Goal: Task Accomplishment & Management: Manage account settings

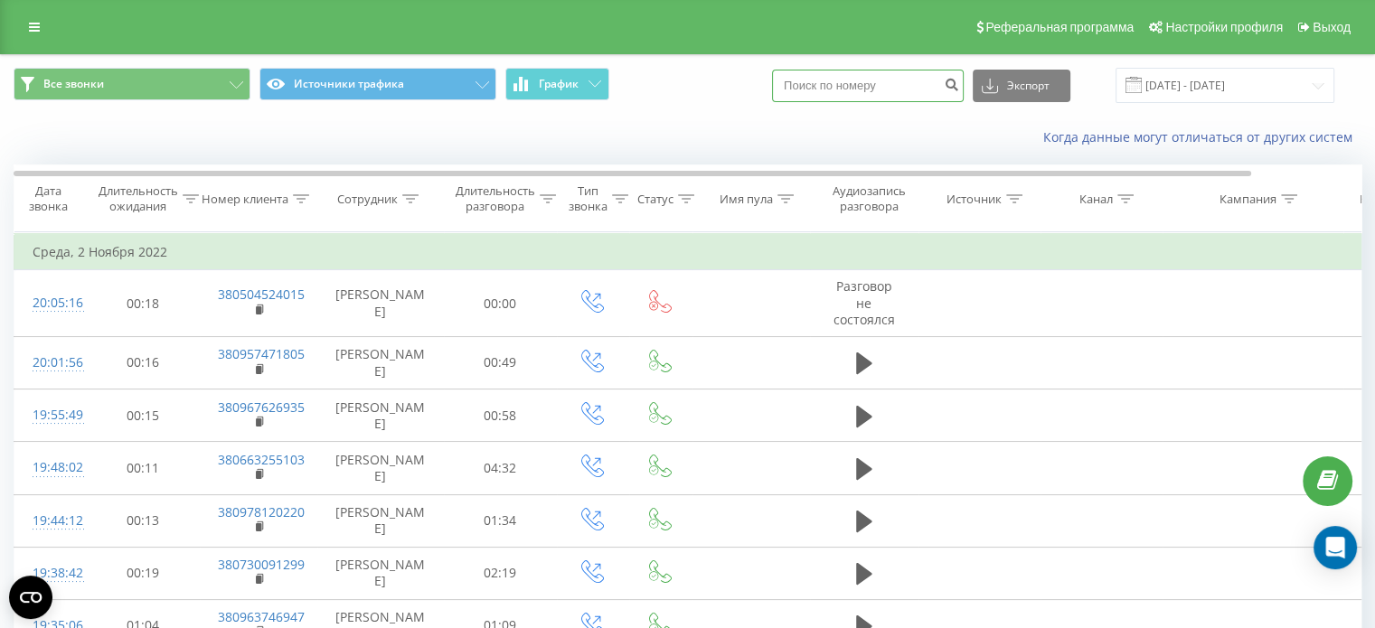
paste input "0684074526"
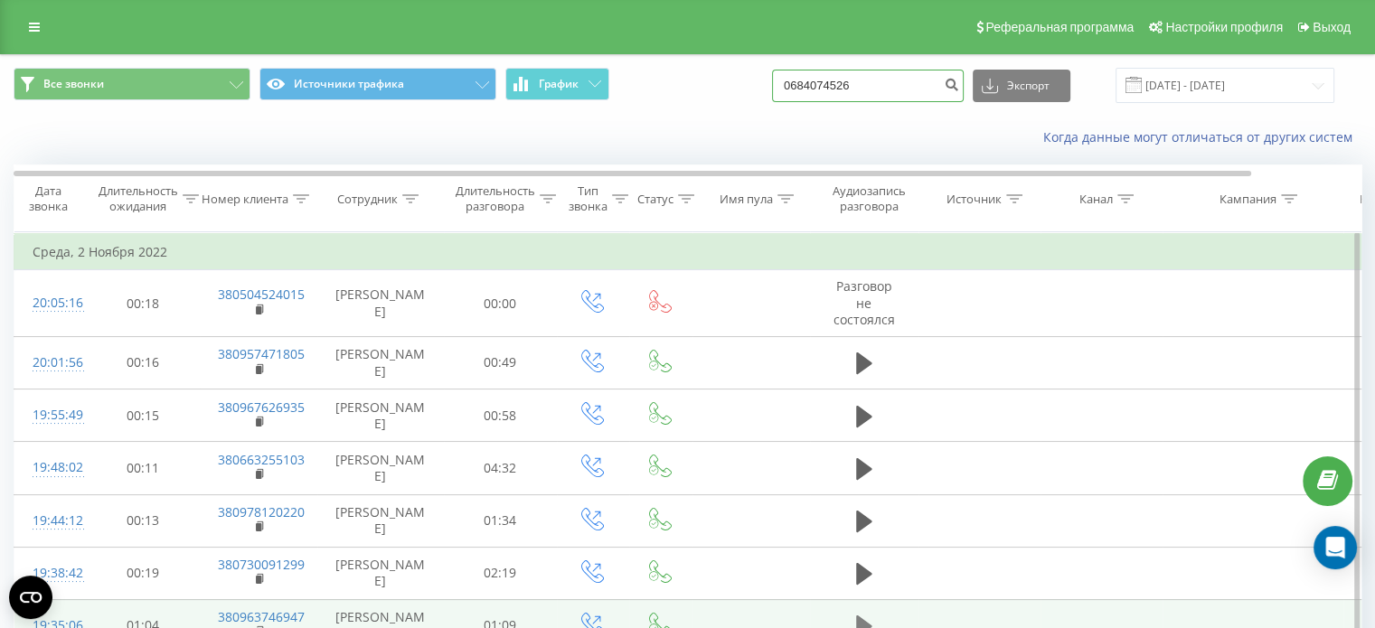
type input "0684074526"
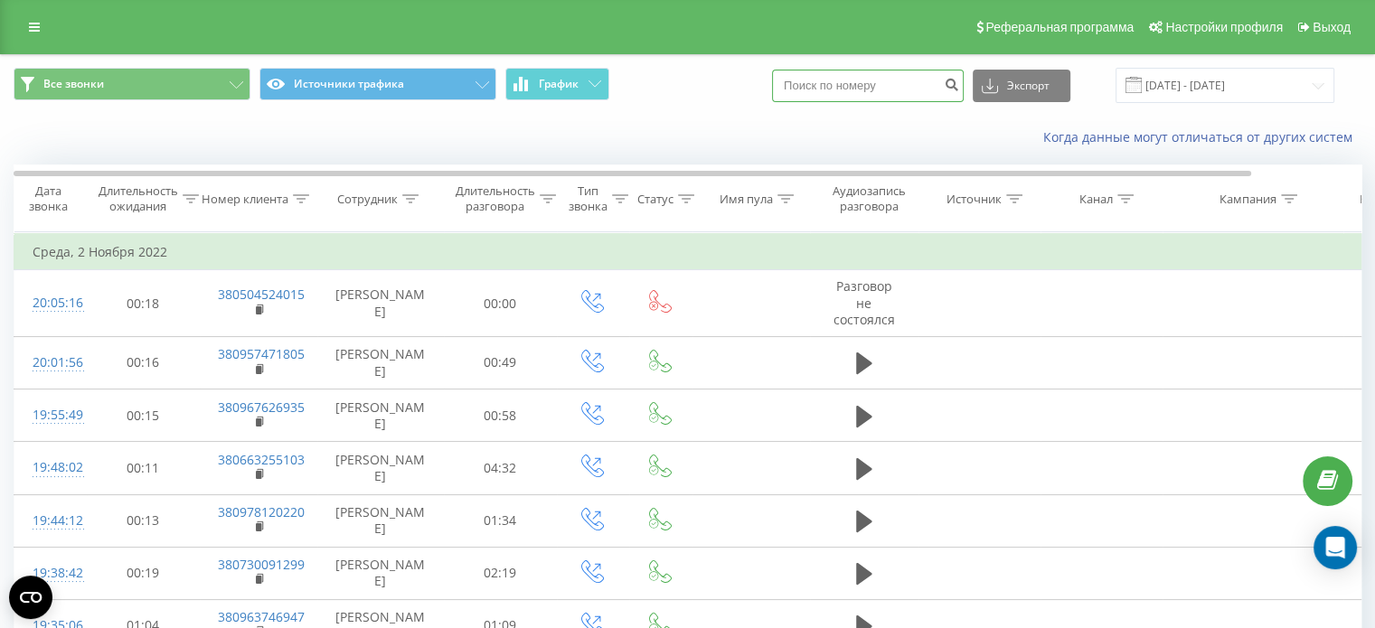
paste input "0973937166"
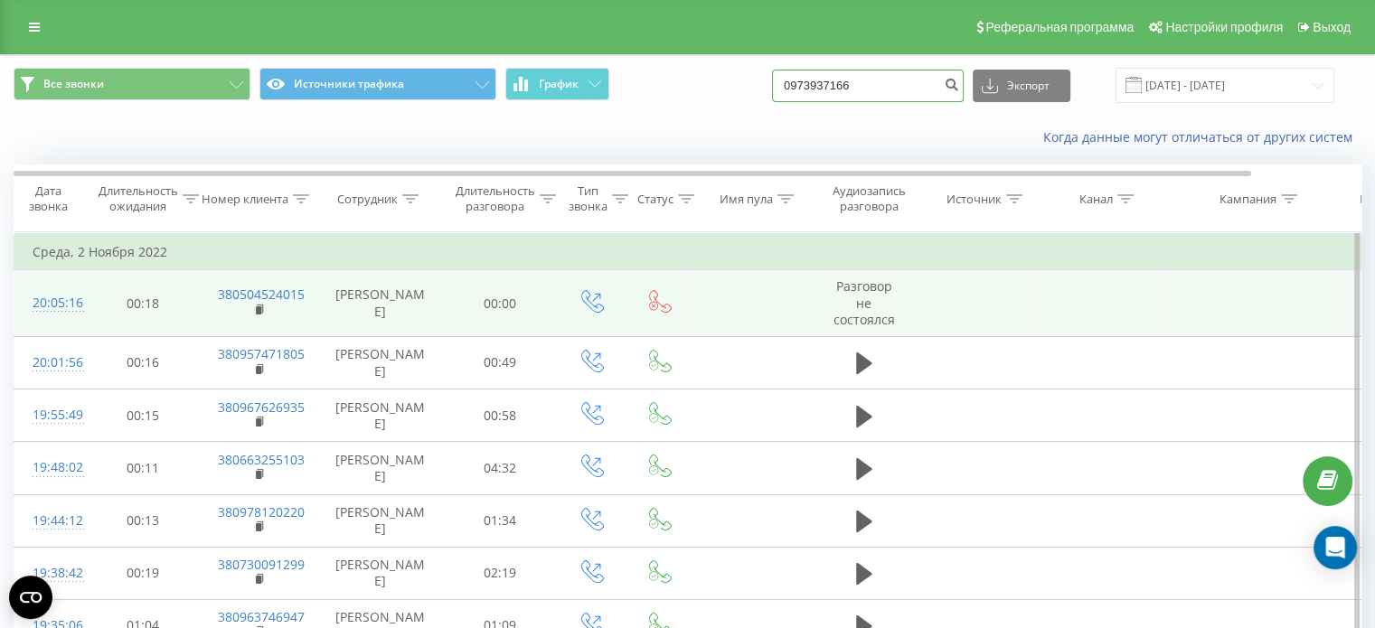
type input "0973937166"
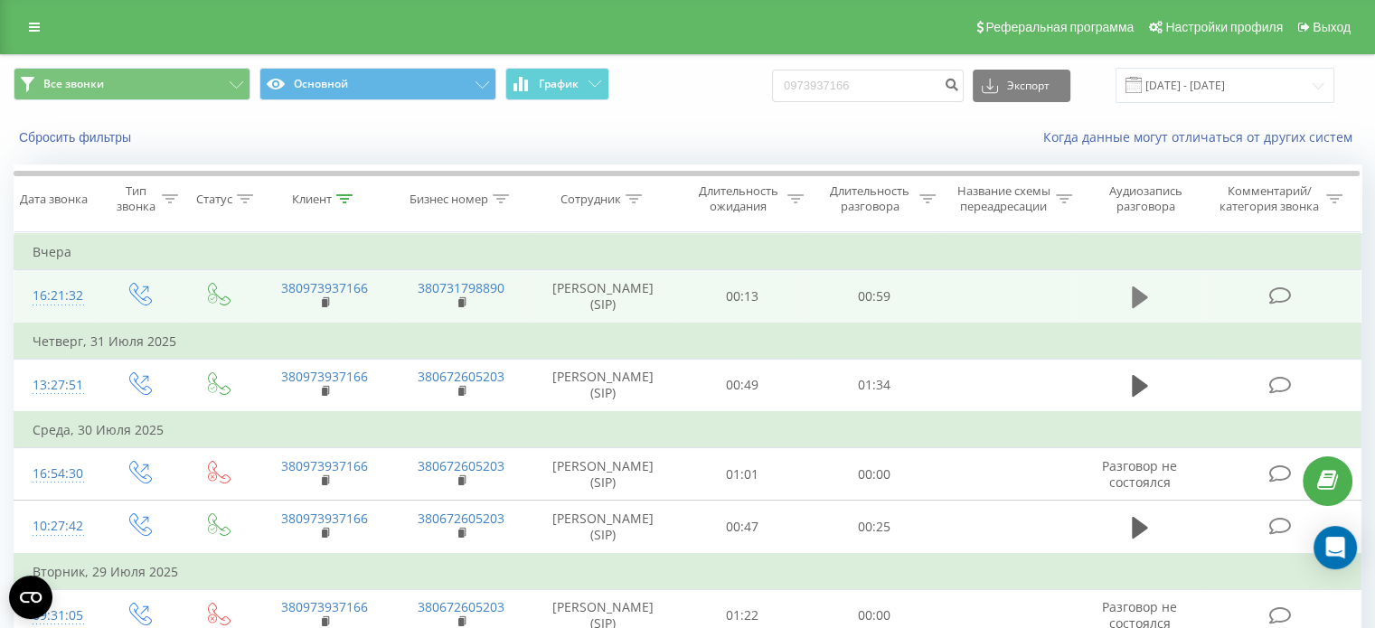
click at [1136, 298] on icon at bounding box center [1140, 298] width 16 height 22
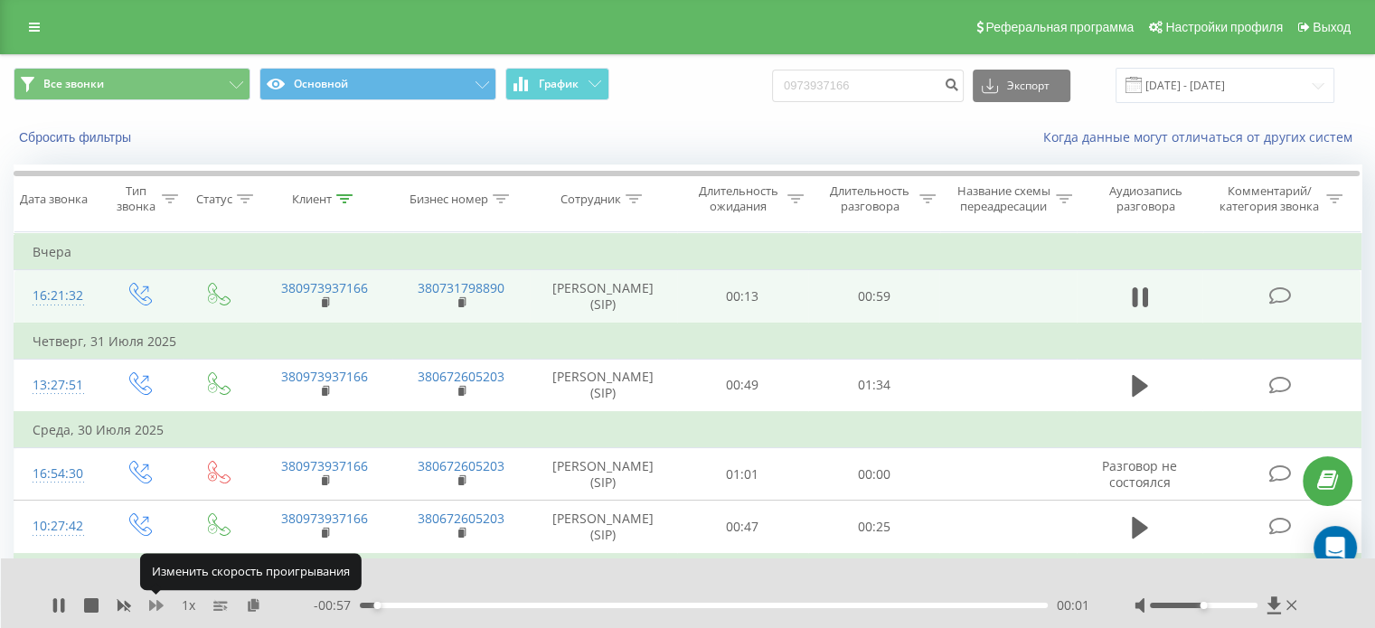
click at [159, 604] on icon at bounding box center [156, 605] width 14 height 11
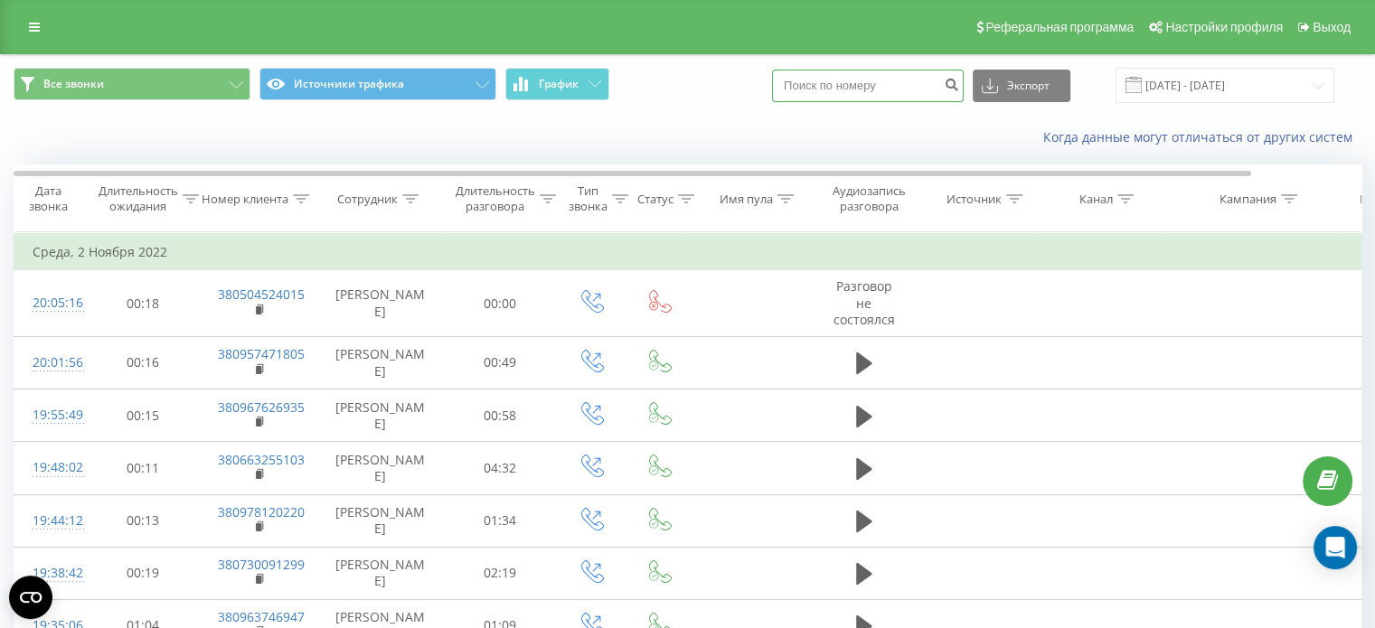
paste input "0962152949"
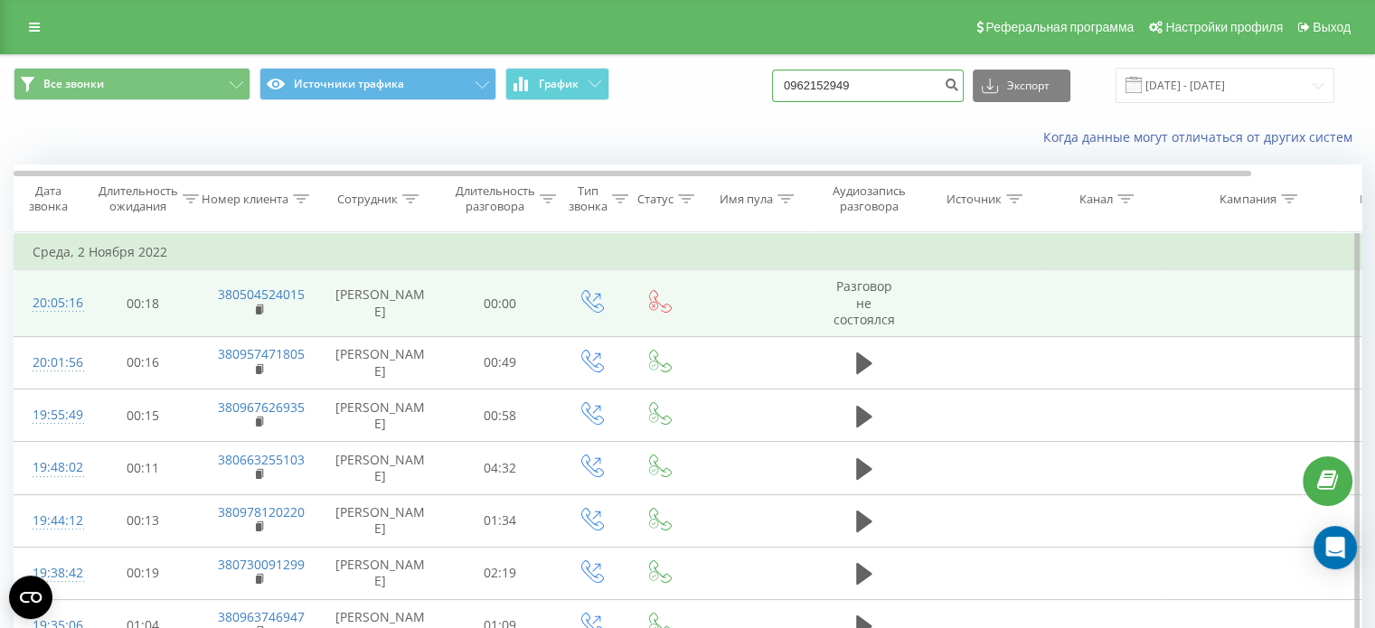
type input "0962152949"
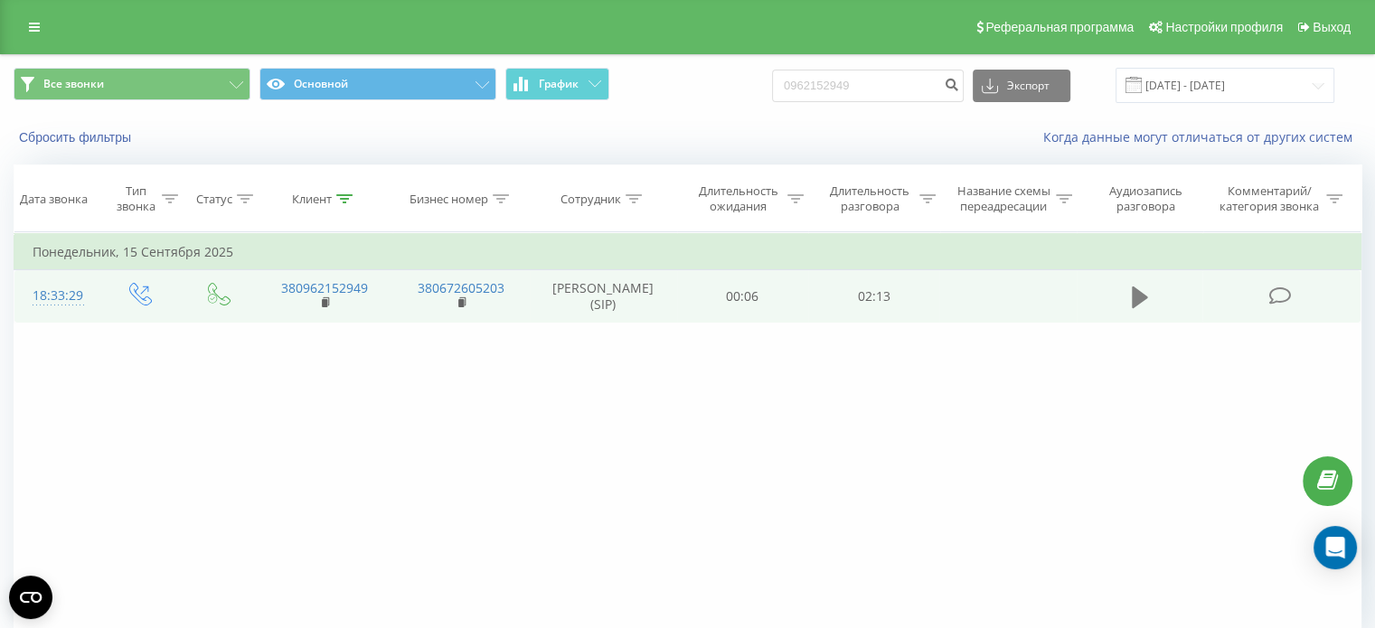
click at [1143, 306] on icon at bounding box center [1140, 297] width 16 height 25
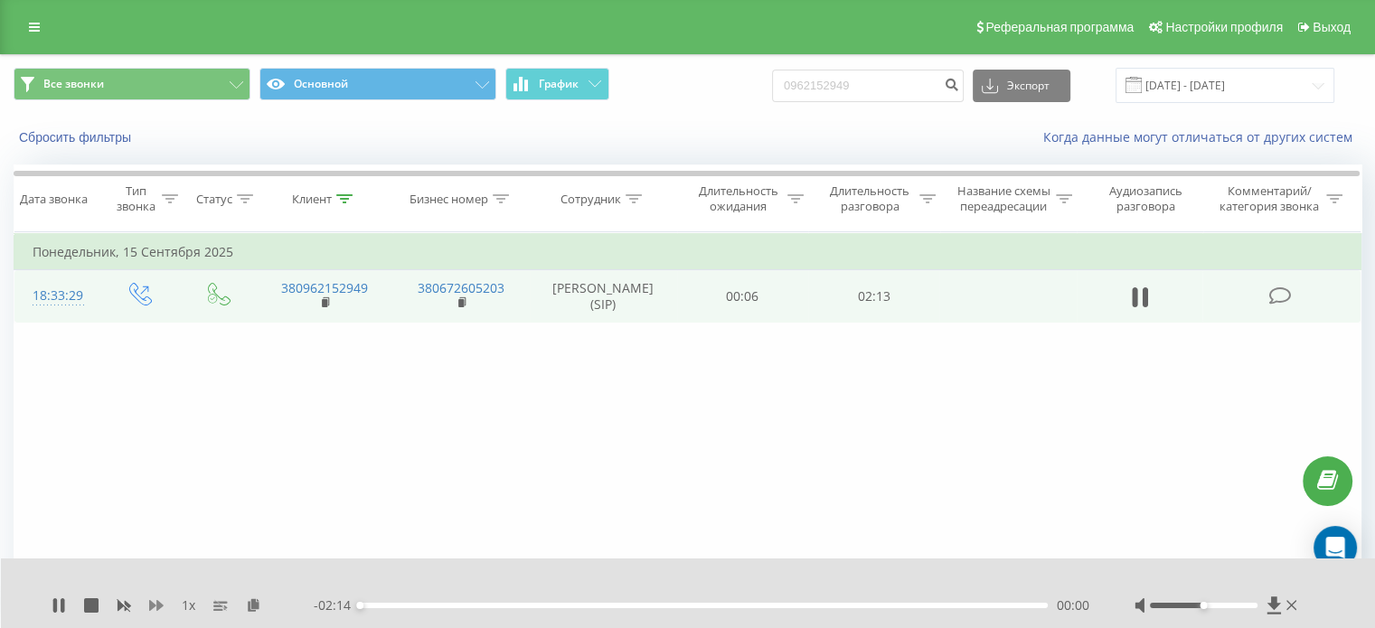
click at [156, 601] on icon at bounding box center [156, 605] width 14 height 11
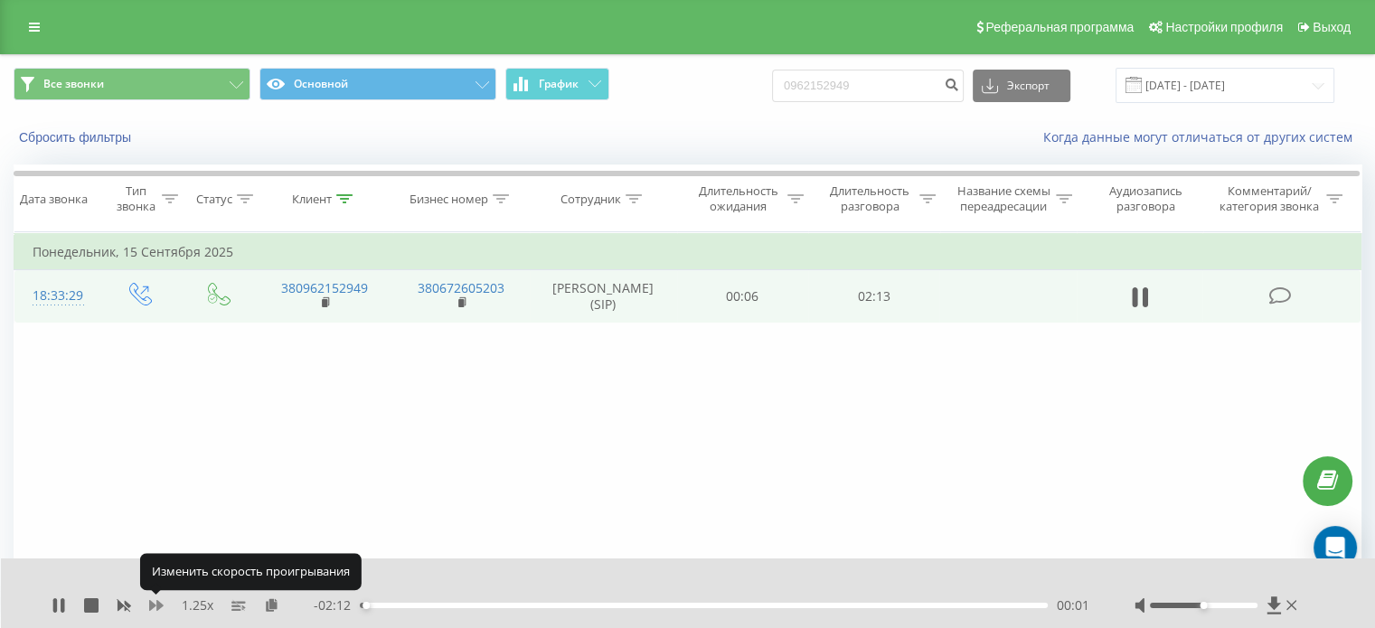
click at [156, 608] on icon at bounding box center [156, 605] width 14 height 11
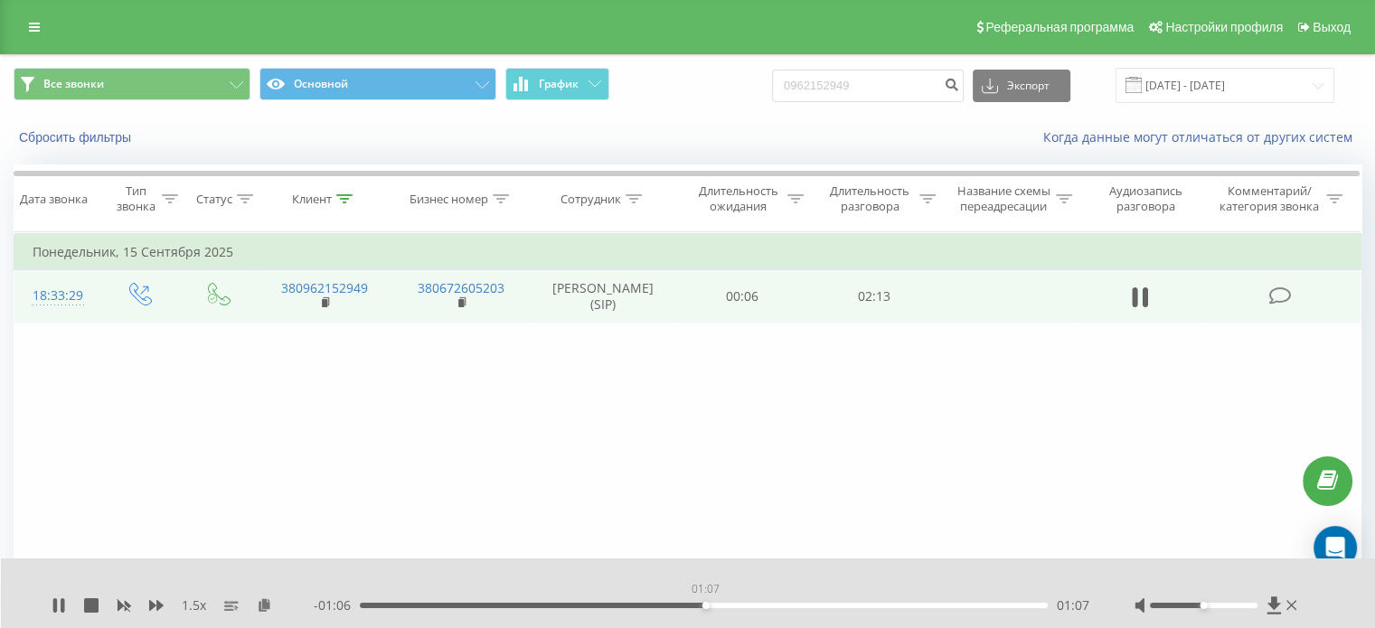
click at [705, 606] on div "01:07" at bounding box center [704, 605] width 688 height 5
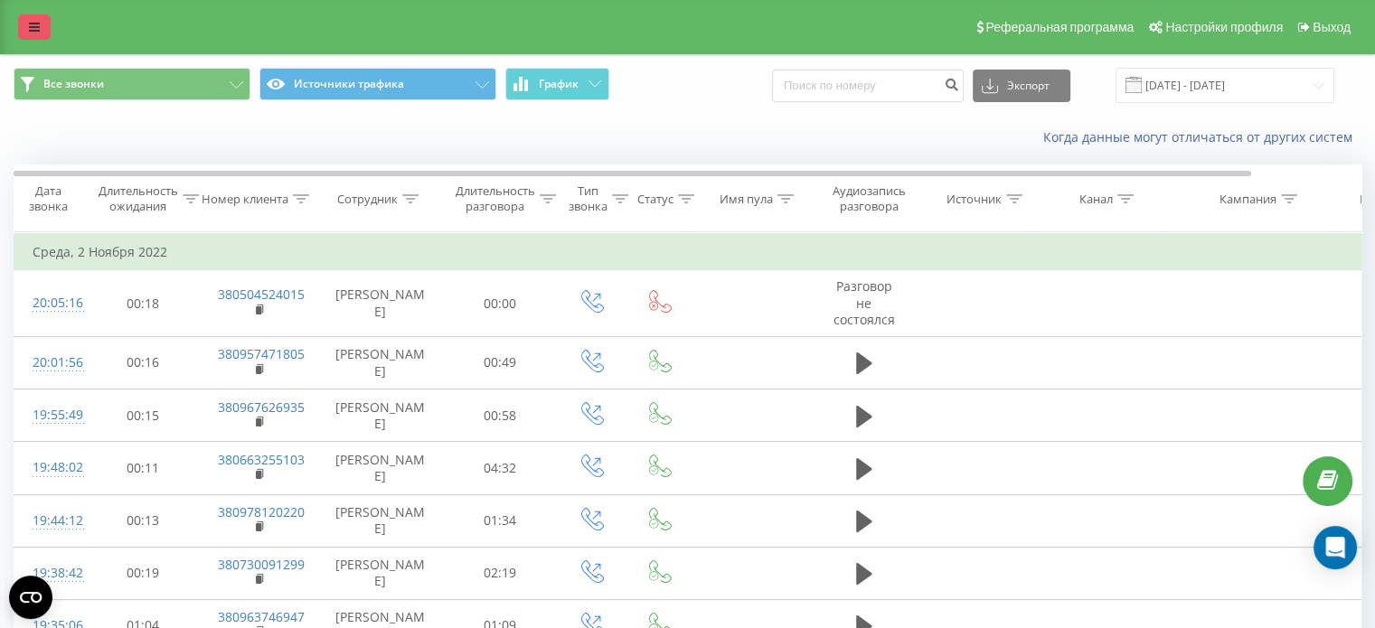
click at [40, 30] on link at bounding box center [34, 26] width 33 height 25
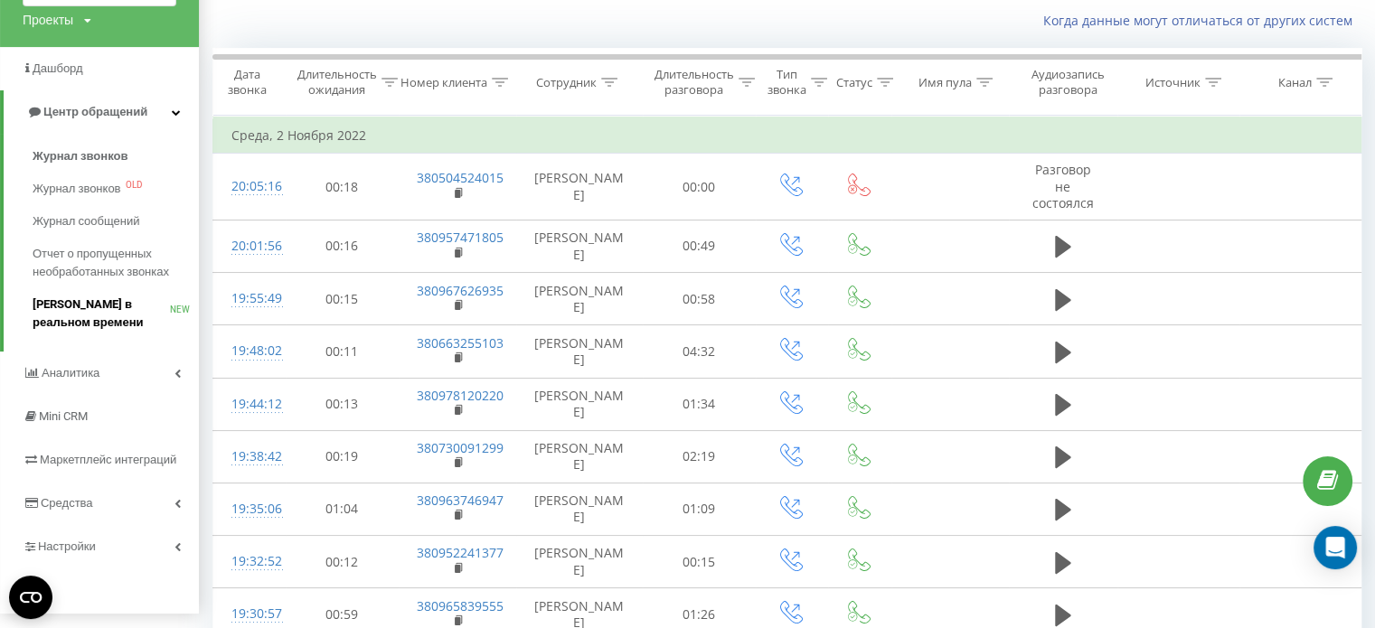
scroll to position [247, 0]
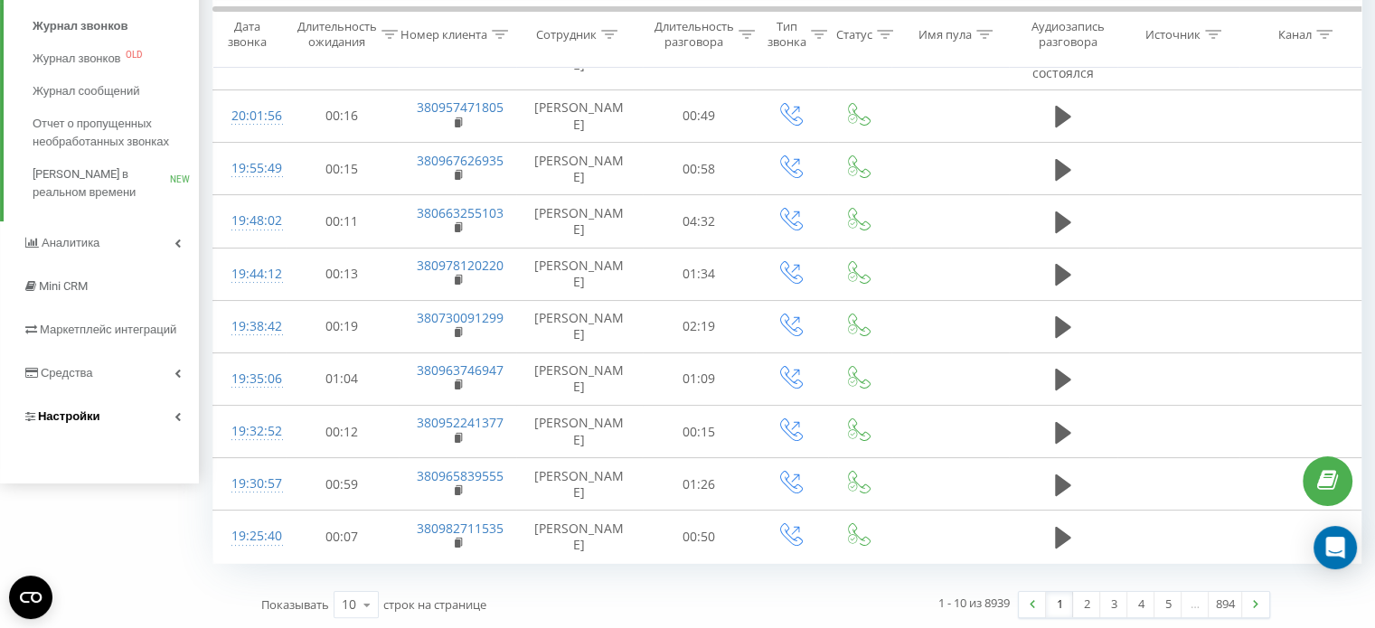
click at [49, 410] on span "Настройки" at bounding box center [69, 416] width 62 height 14
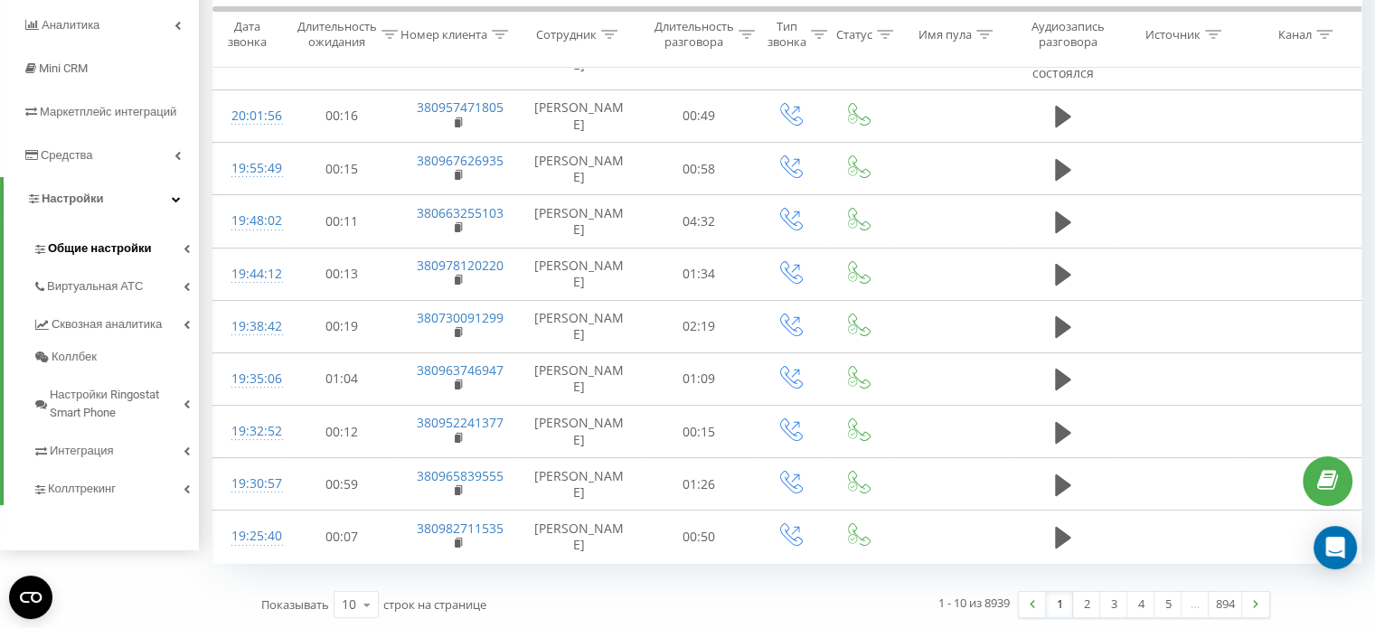
click at [139, 250] on span "Общие настройки" at bounding box center [99, 249] width 103 height 18
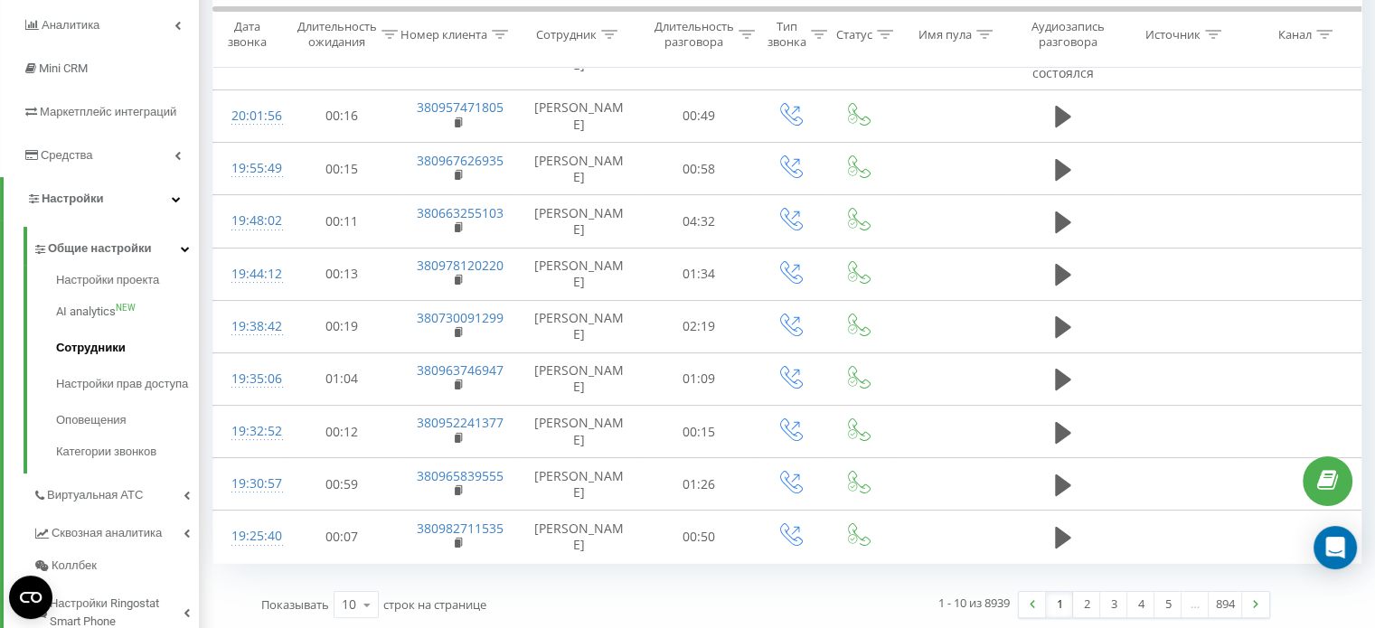
click at [86, 347] on span "Сотрудники" at bounding box center [91, 348] width 70 height 18
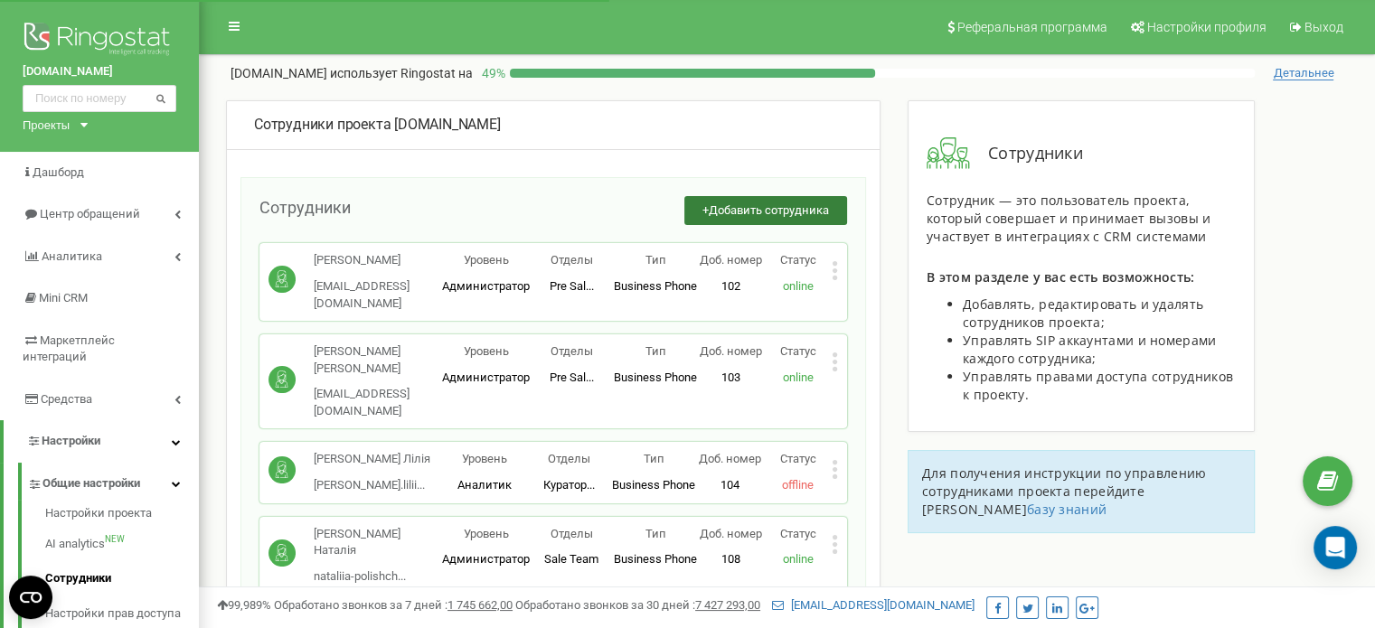
click at [745, 208] on span "Добавить сотрудника" at bounding box center [769, 210] width 120 height 14
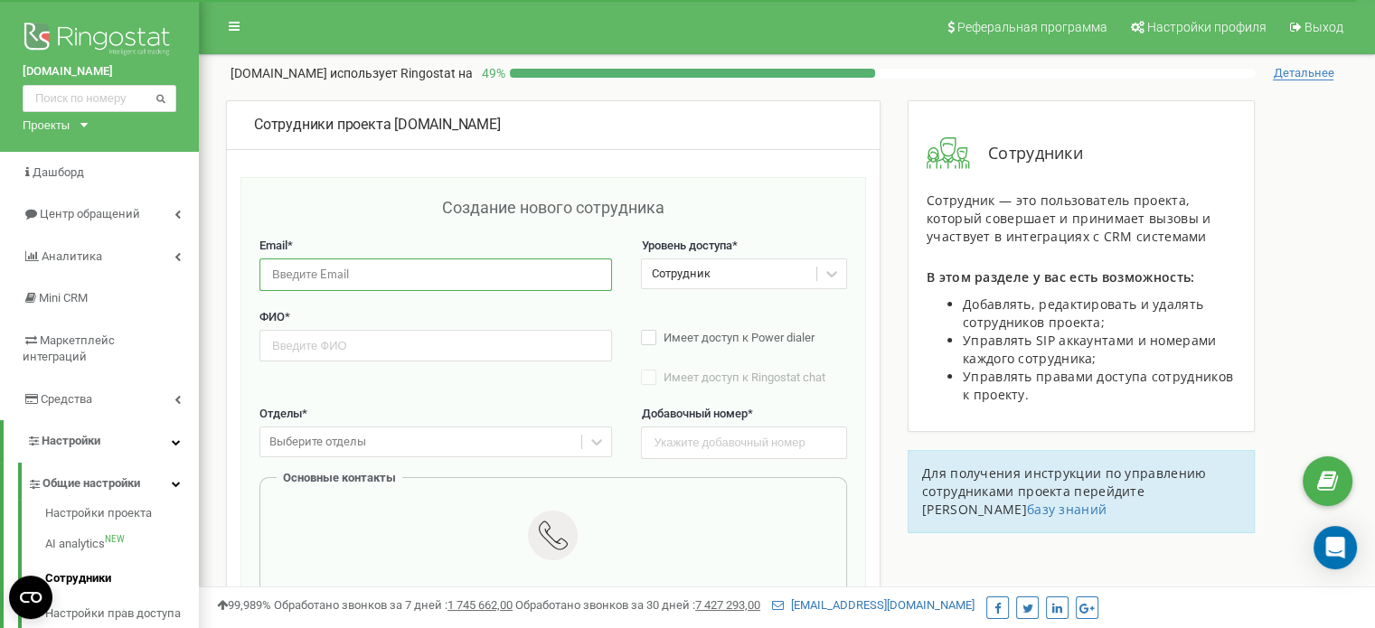
paste input "[EMAIL_ADDRESS][DOMAIN_NAME]"
type input "[EMAIL_ADDRESS][DOMAIN_NAME]"
click at [701, 274] on div "Сотрудник" at bounding box center [680, 274] width 59 height 17
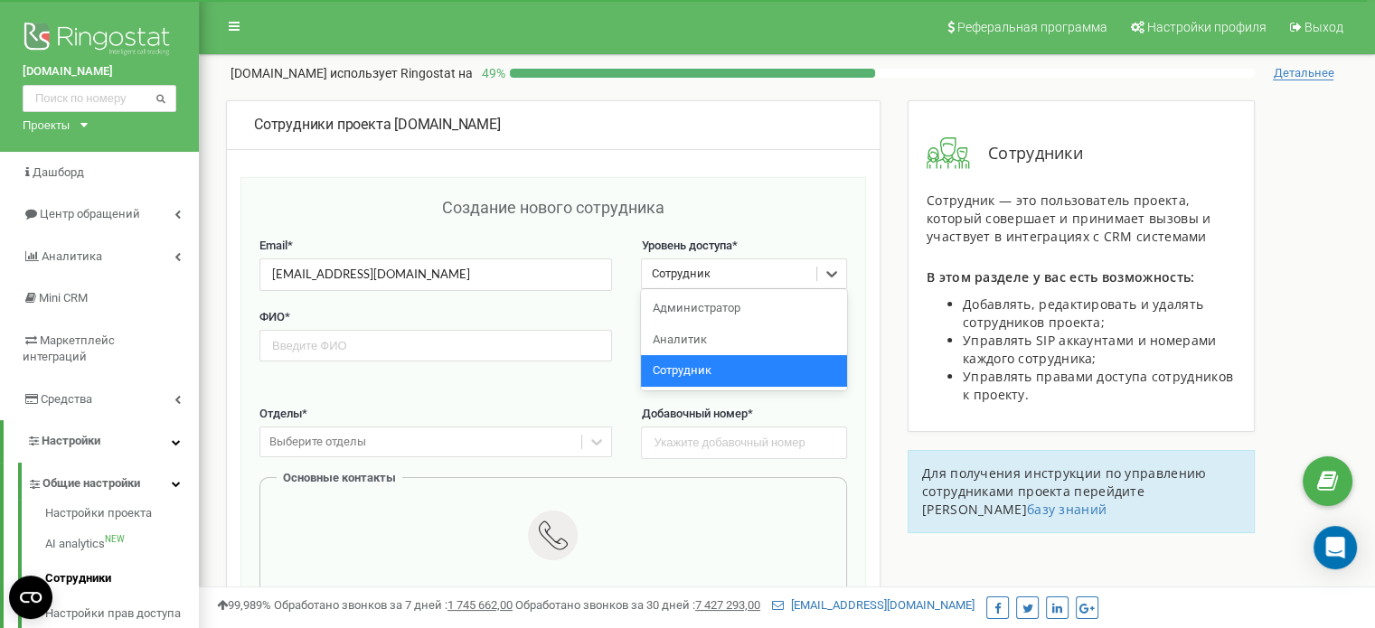
click at [683, 375] on div "Сотрудник" at bounding box center [743, 371] width 205 height 32
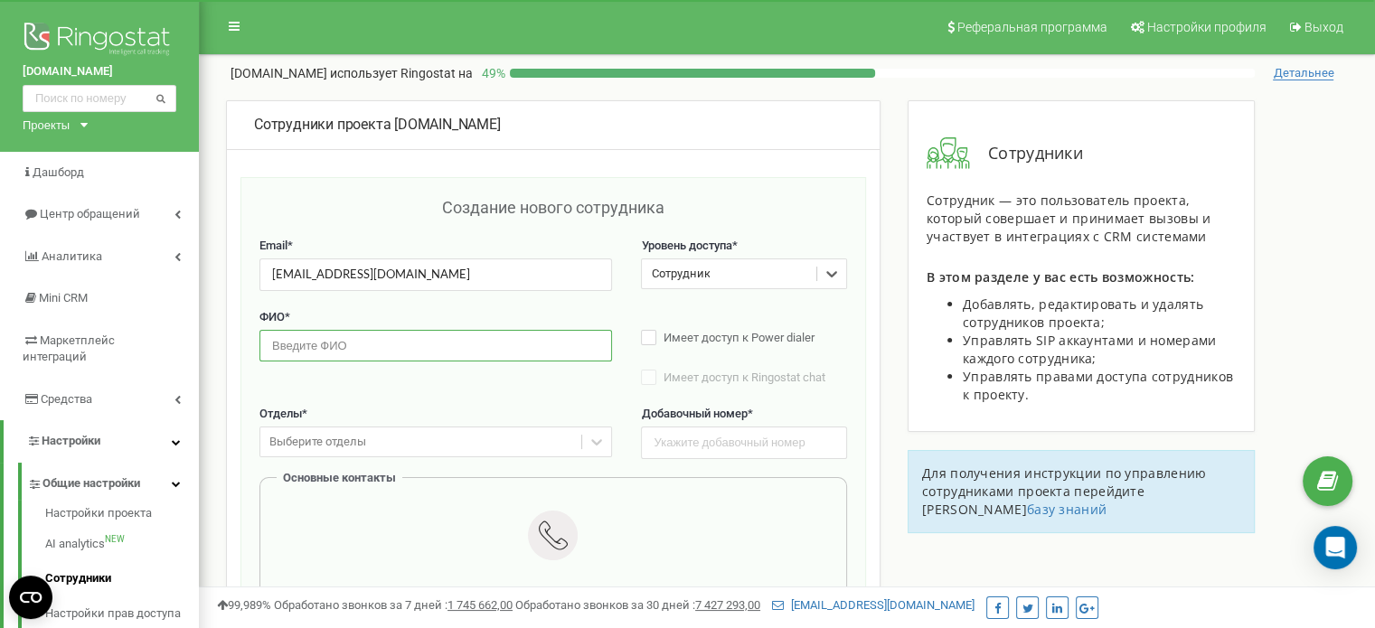
click at [329, 344] on input "text" at bounding box center [435, 346] width 353 height 32
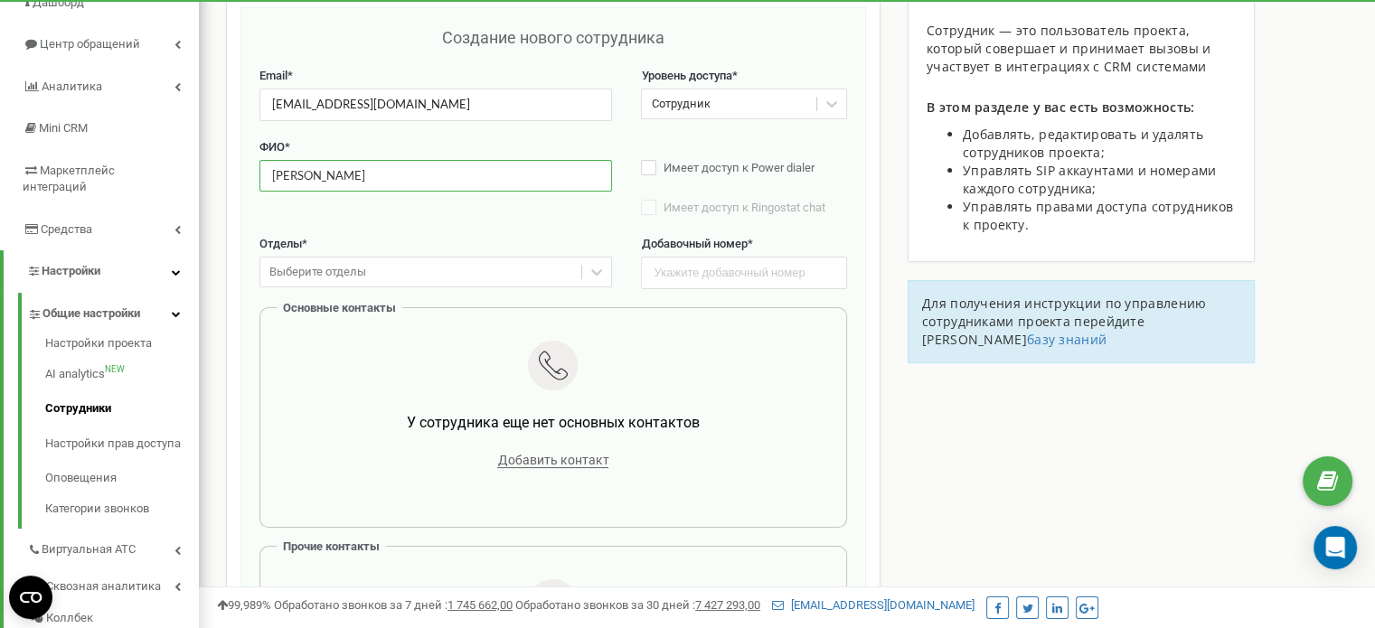
scroll to position [181, 0]
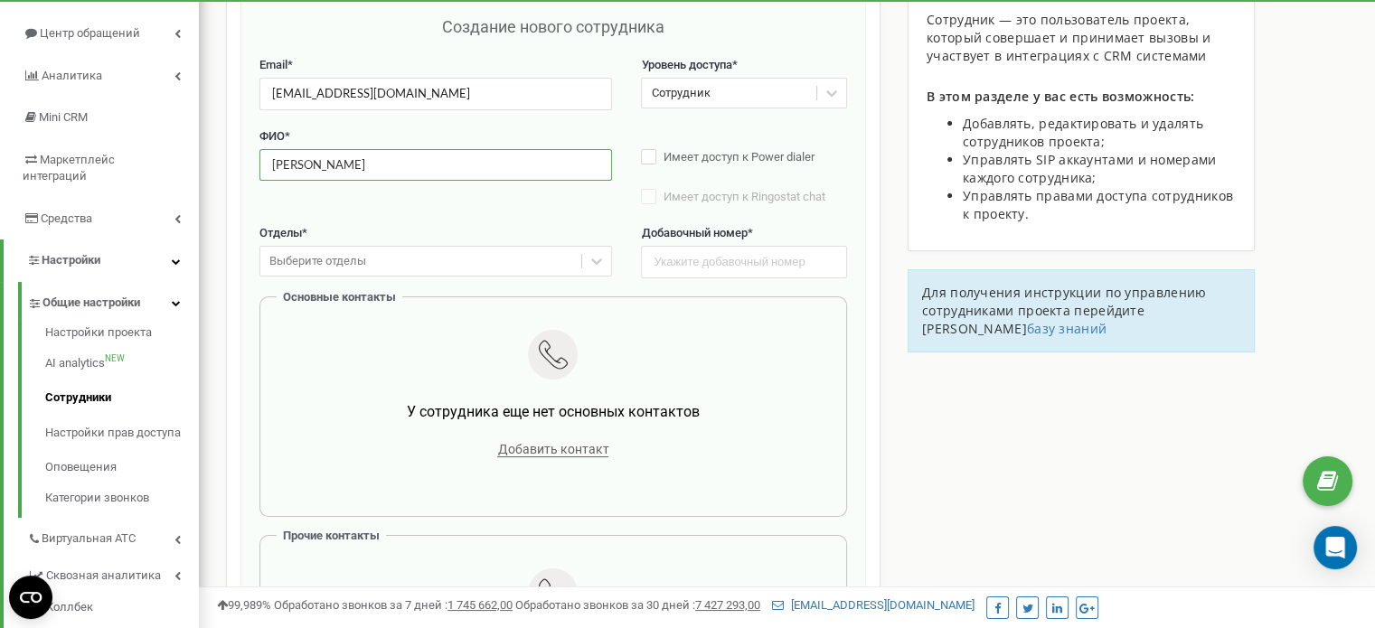
type input "Катерина Безцінна"
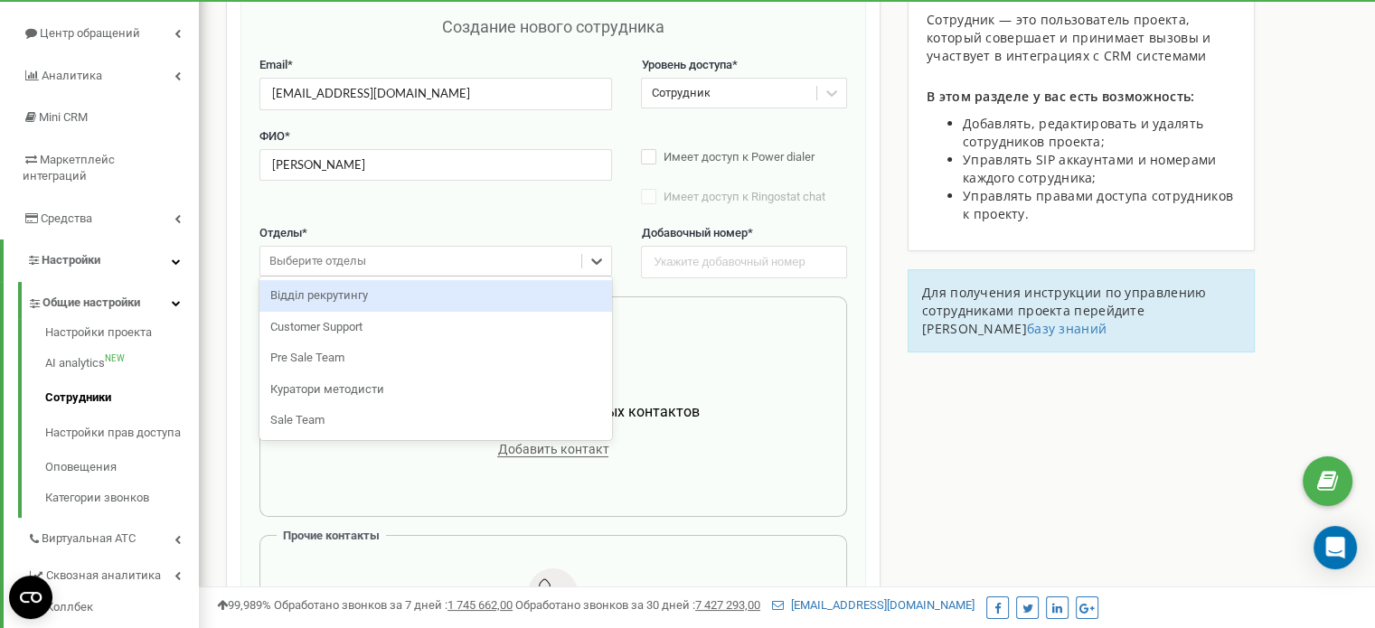
click at [333, 269] on div "Выберите отделы" at bounding box center [317, 261] width 97 height 17
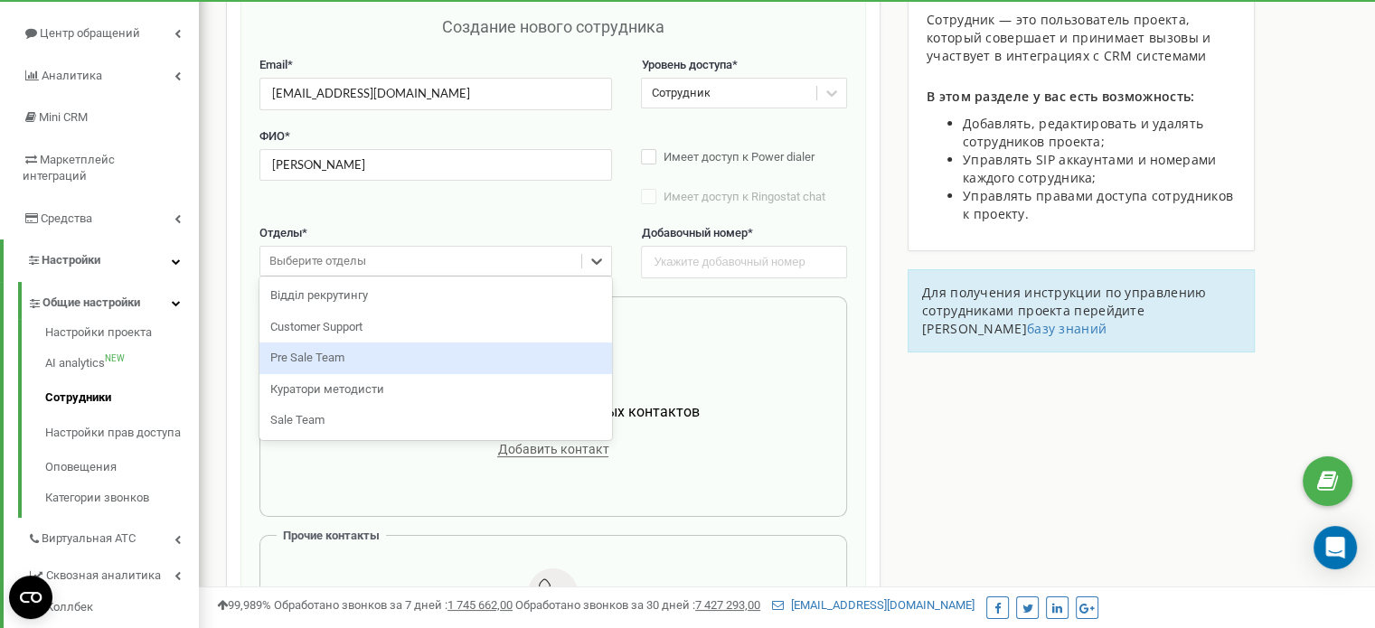
click at [317, 350] on div "Pre Sale Team" at bounding box center [435, 359] width 353 height 32
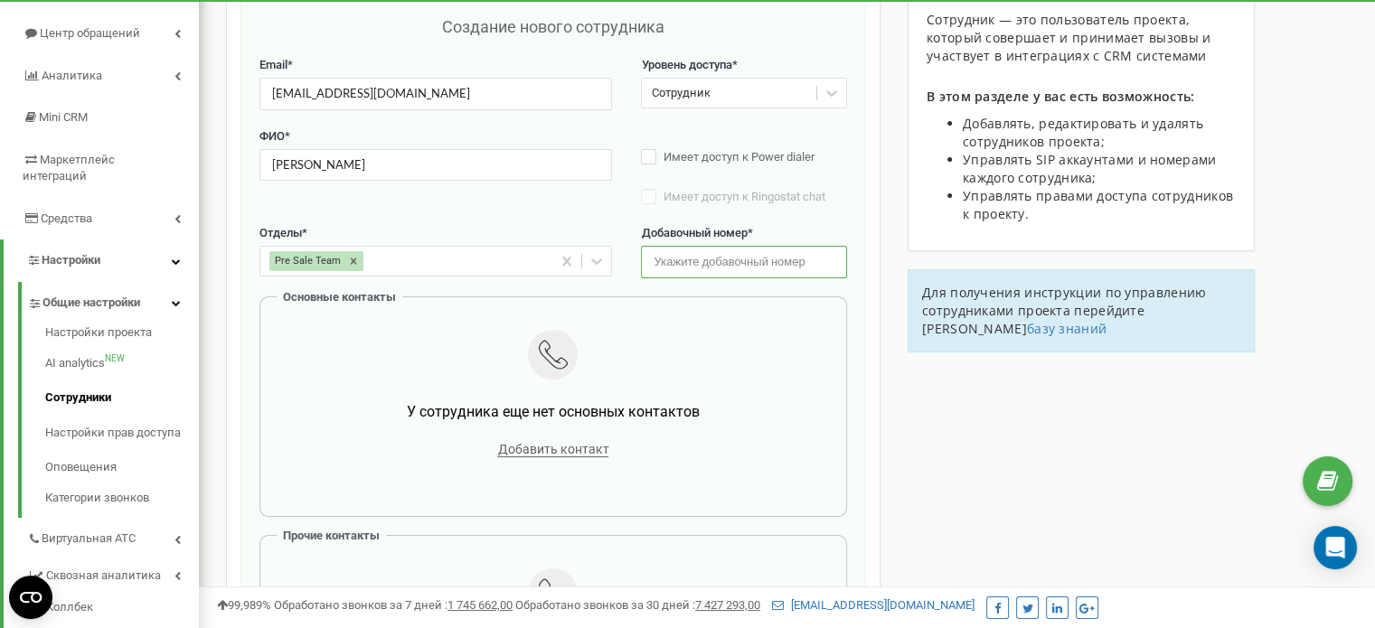
click at [680, 267] on input "text" at bounding box center [743, 262] width 205 height 32
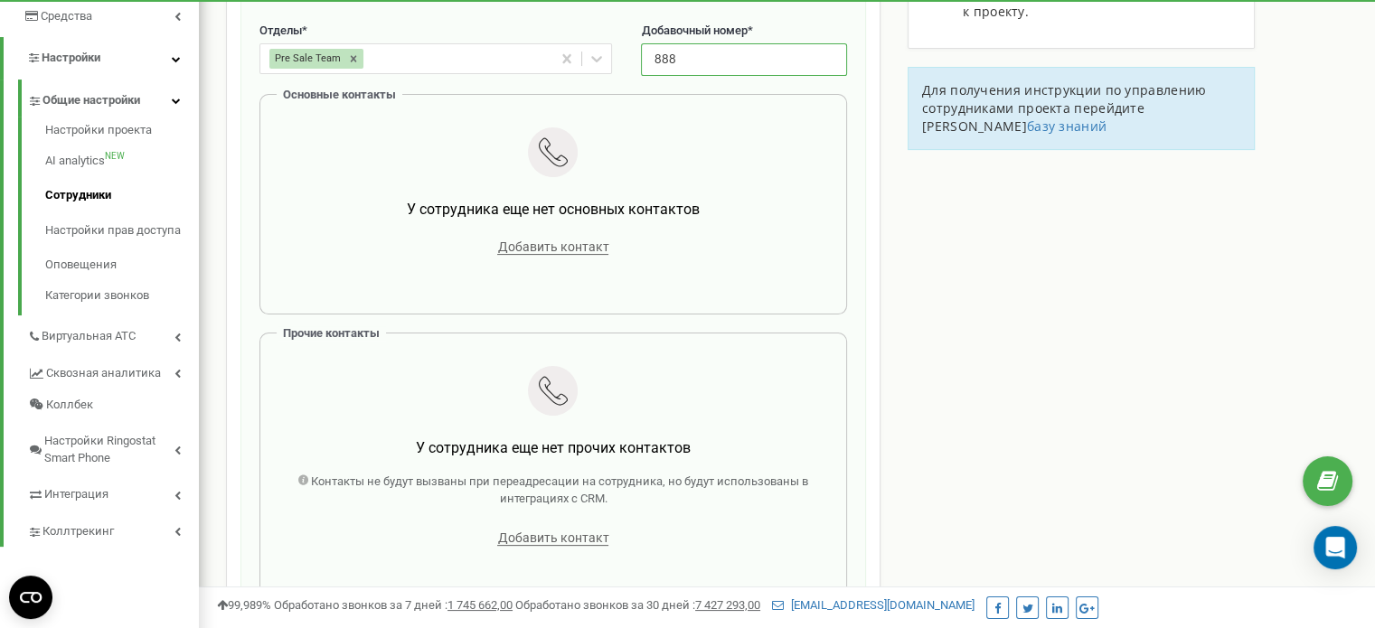
scroll to position [271, 0]
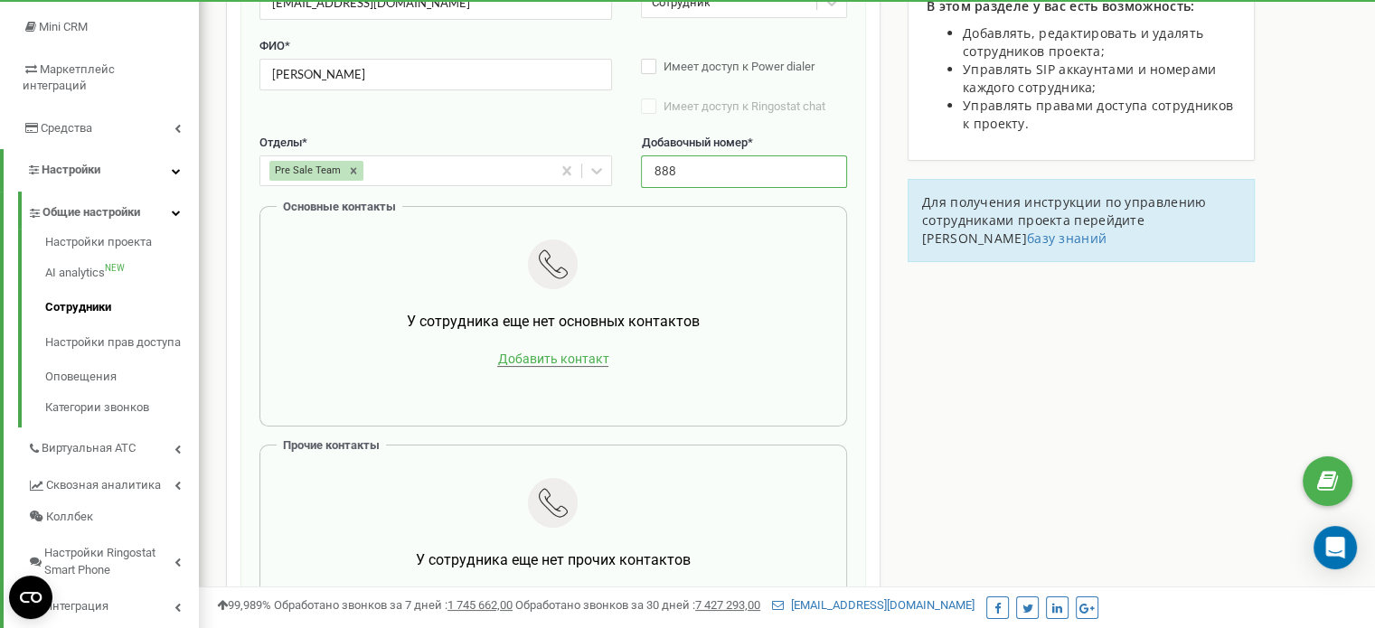
type input "888"
click at [578, 359] on span "Добавить контакт" at bounding box center [552, 359] width 111 height 15
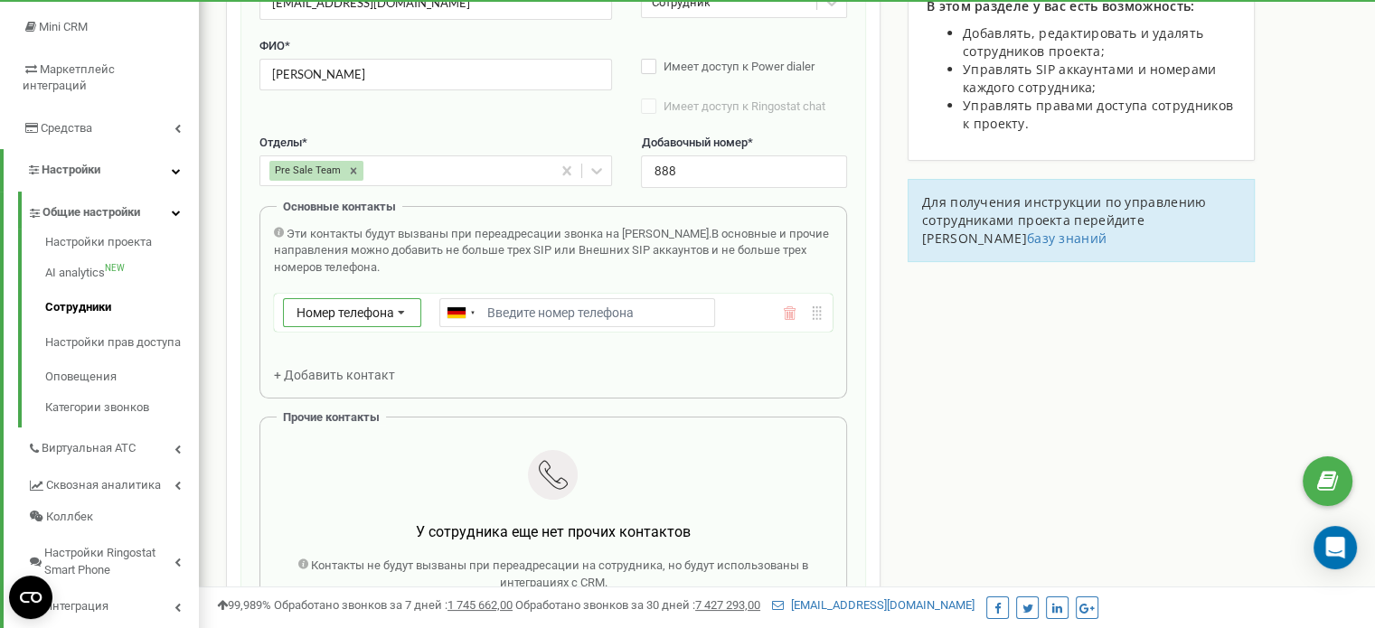
click at [372, 324] on div "Номер телефона Номер телефона SIP Внешний SIP" at bounding box center [352, 312] width 138 height 29
click at [350, 354] on div "SIP" at bounding box center [352, 366] width 136 height 26
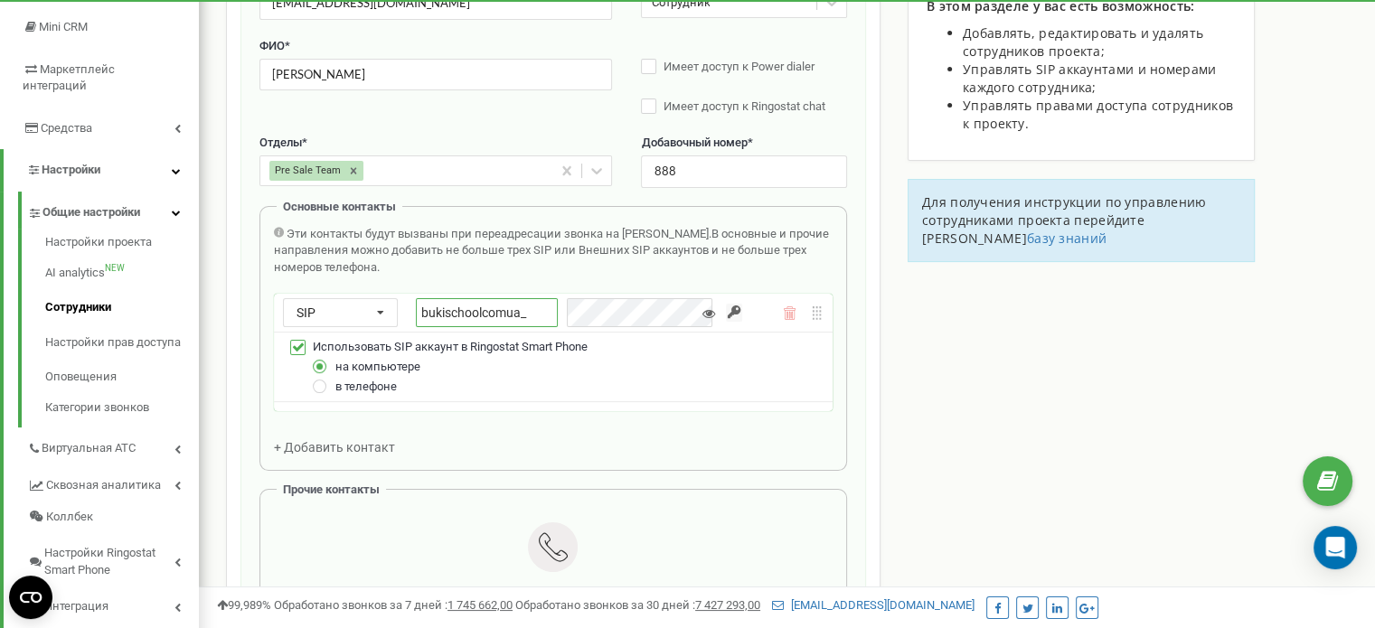
click at [531, 315] on input "bukischoolcomua_" at bounding box center [487, 312] width 142 height 29
paste input "Katya"
type input "bukischoolcomua_Katya"
click at [710, 316] on icon at bounding box center [708, 313] width 13 height 13
click at [550, 310] on div "bukischoolcomua_Katya" at bounding box center [569, 312] width 306 height 29
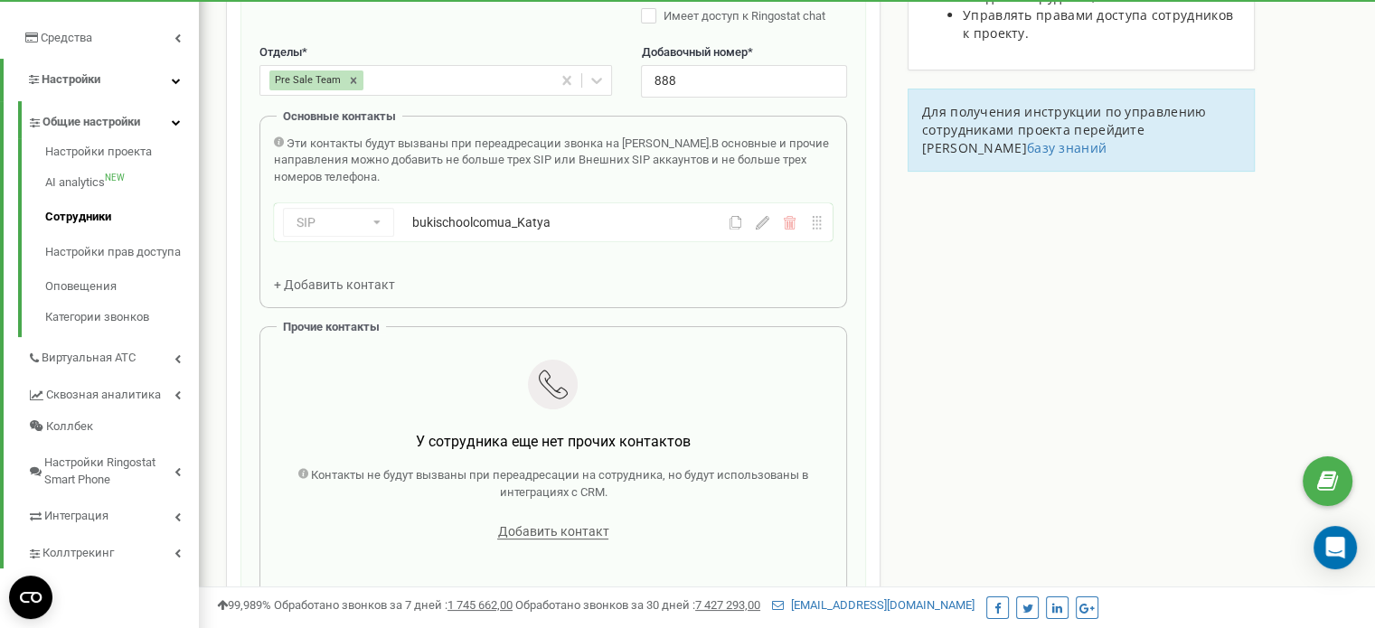
scroll to position [90, 0]
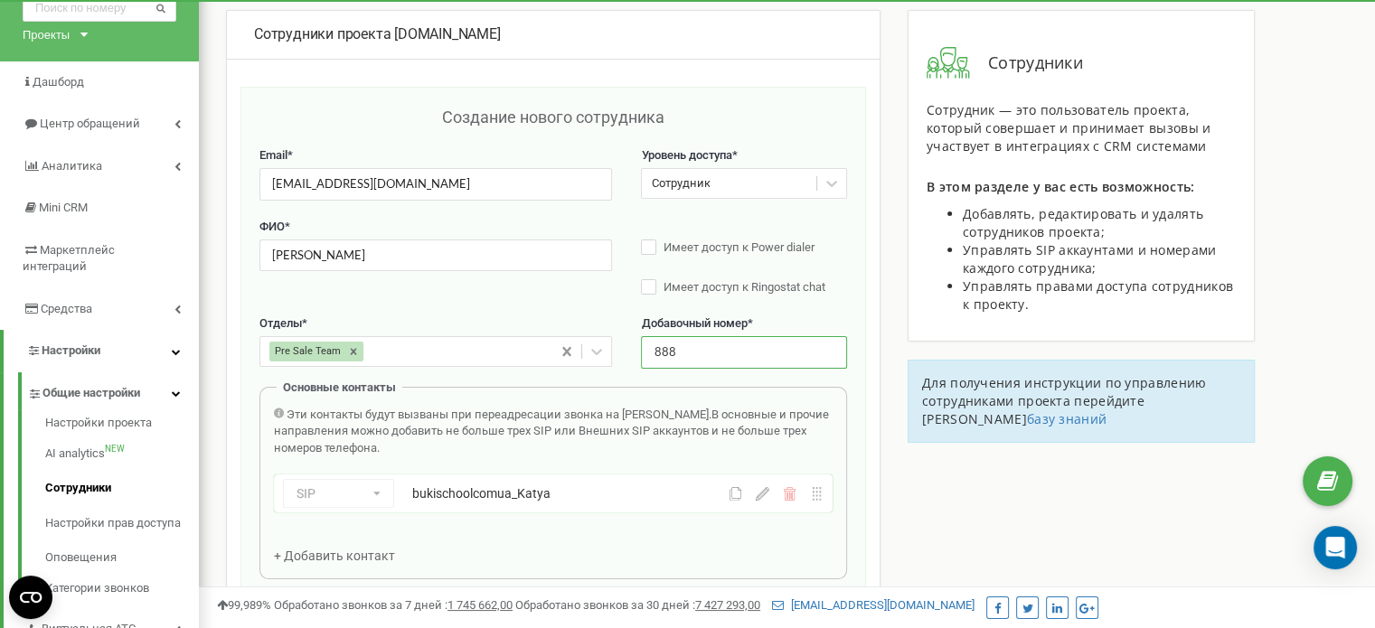
drag, startPoint x: 683, startPoint y: 352, endPoint x: 564, endPoint y: 352, distance: 119.3
click at [571, 355] on div "Отделы * Pre Sale Team Добавочный номер * 888" at bounding box center [553, 350] width 588 height 71
click at [351, 497] on div "SIP Номер телефона SIP Внешний SIP bukischoolcomua_Katya" at bounding box center [506, 493] width 446 height 29
click at [553, 497] on div "bukischoolcomua_Katya" at bounding box center [546, 493] width 268 height 18
click at [762, 495] on icon at bounding box center [763, 494] width 14 height 14
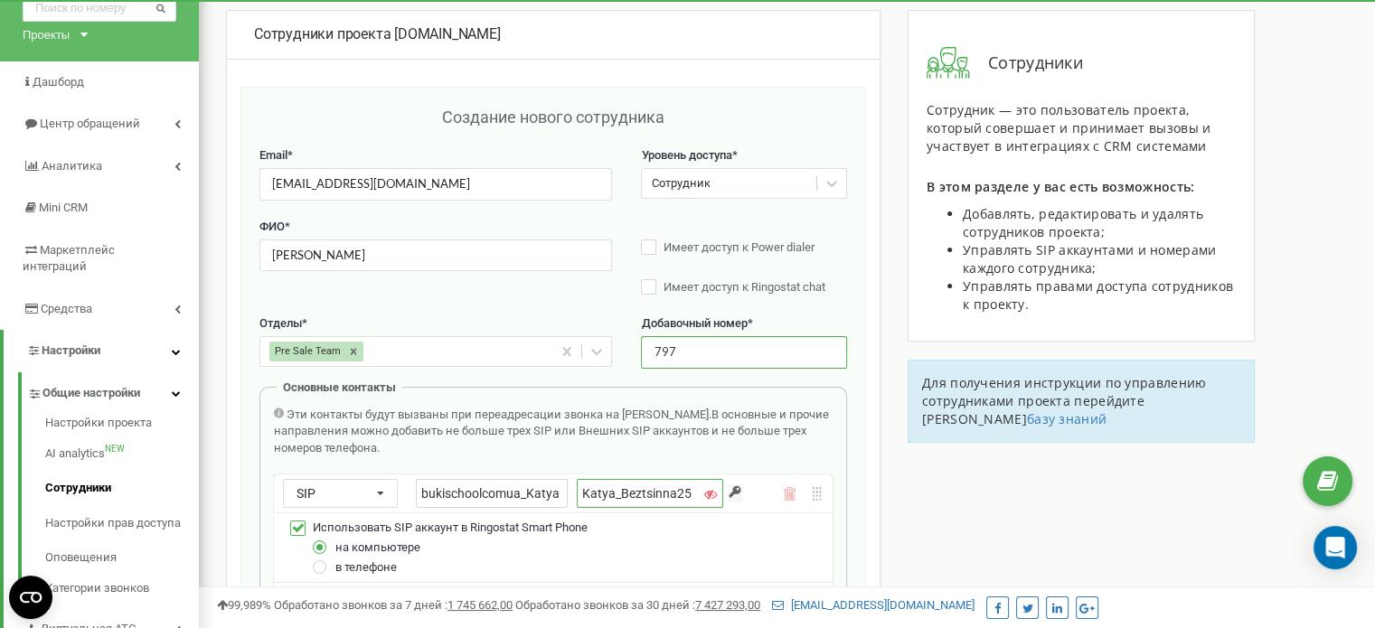
type input "797"
drag, startPoint x: 619, startPoint y: 492, endPoint x: 687, endPoint y: 494, distance: 67.8
click at [687, 494] on input "Katya_Beztsinna25" at bounding box center [650, 493] width 146 height 29
drag, startPoint x: 527, startPoint y: 493, endPoint x: 569, endPoint y: 485, distance: 42.2
click at [567, 495] on div "bukischoolcomua_Katya Katya_Beztsinna25" at bounding box center [569, 493] width 307 height 29
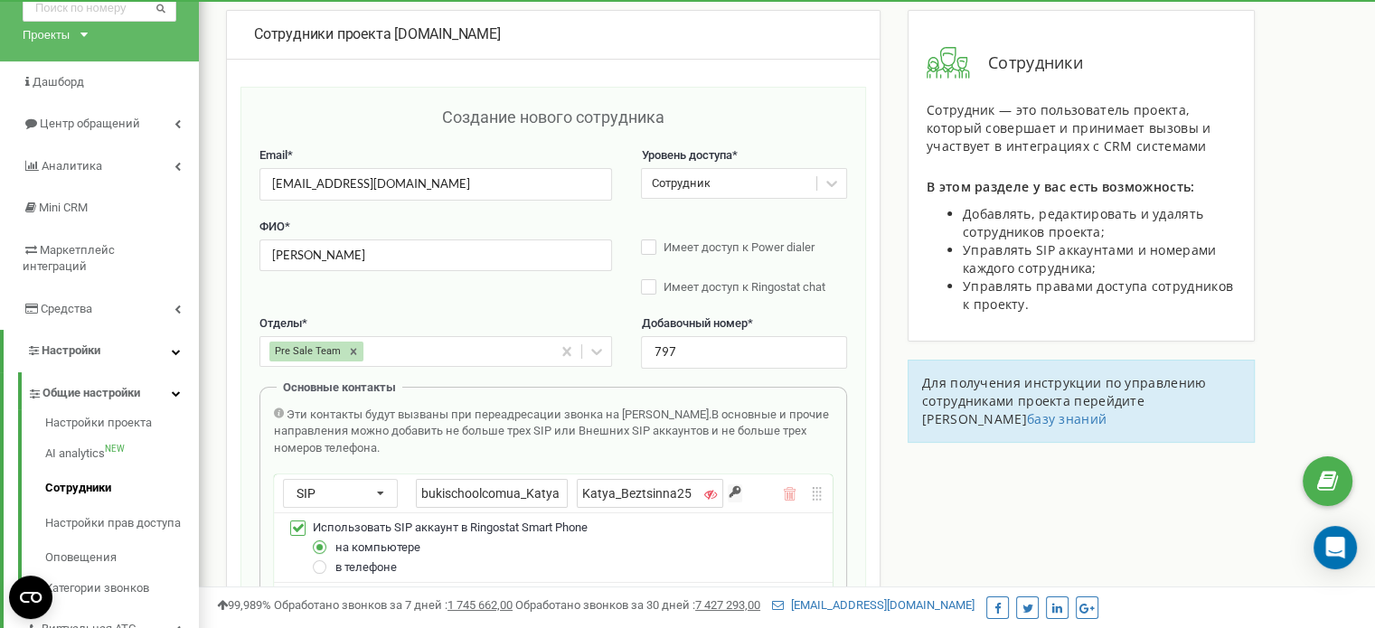
paste input "Beztsinna25"
type input "bukischoolcomua_Beztsinna25"
click at [564, 490] on div "bukischoolcomua_Beztsinna25 Katya_Beztsinna25" at bounding box center [569, 493] width 307 height 29
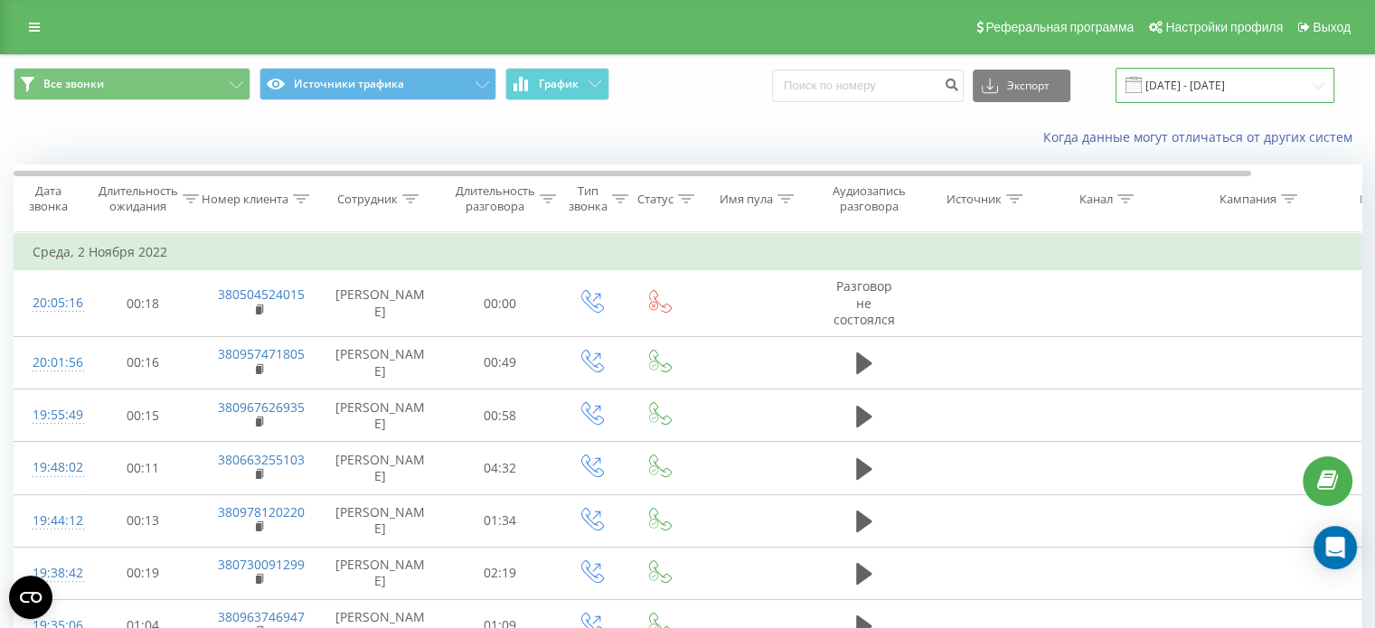
click at [1171, 86] on input "[DATE] - [DATE]" at bounding box center [1224, 85] width 219 height 35
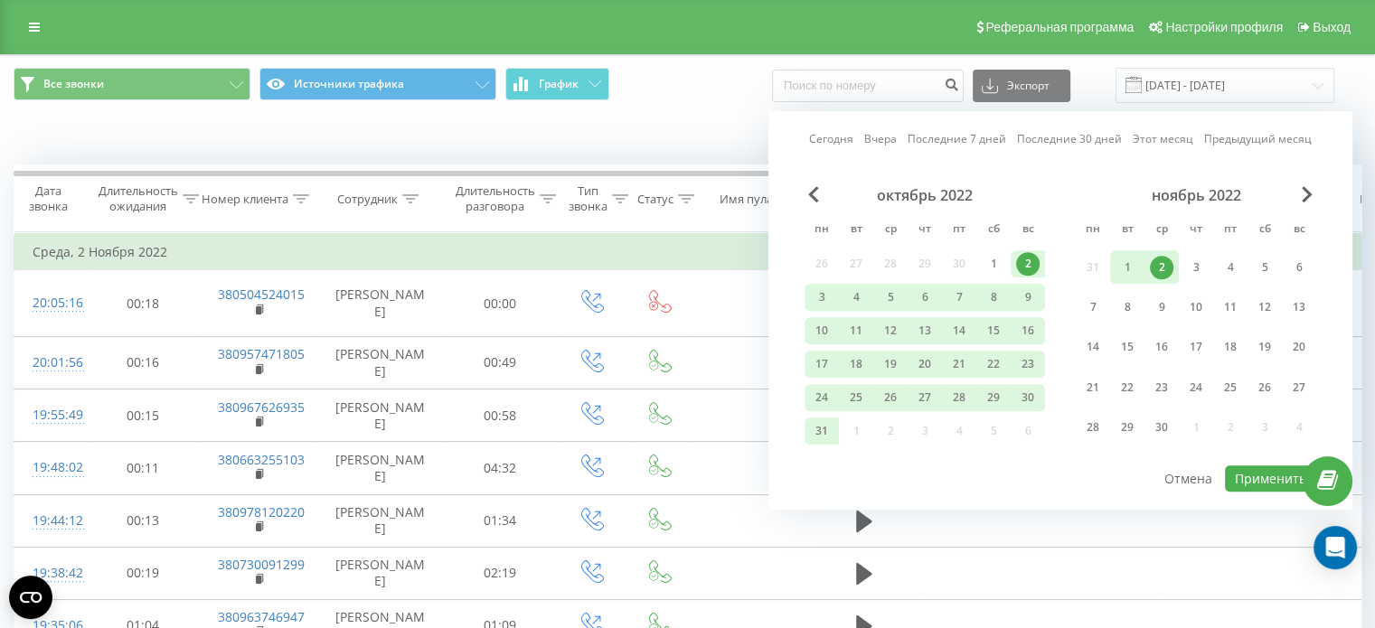
click at [1171, 142] on link "Этот месяц" at bounding box center [1163, 139] width 61 height 17
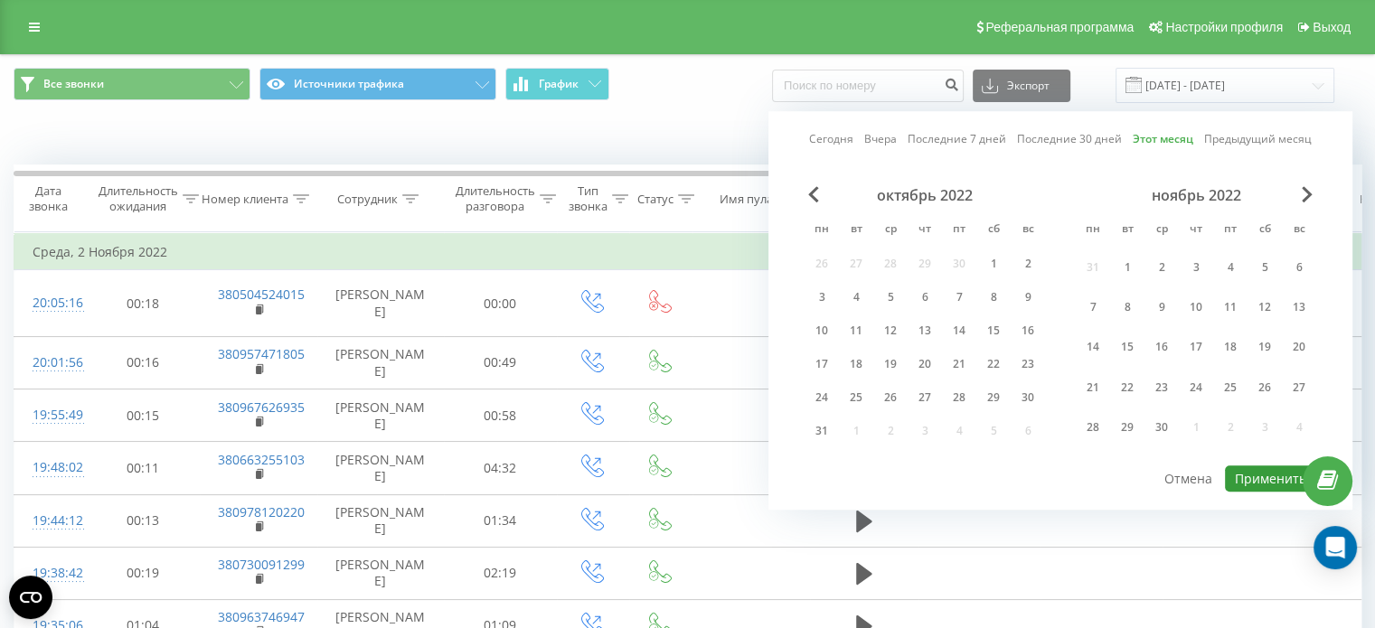
click at [1260, 476] on button "Применить" at bounding box center [1270, 478] width 91 height 26
type input "[DATE] - [DATE]"
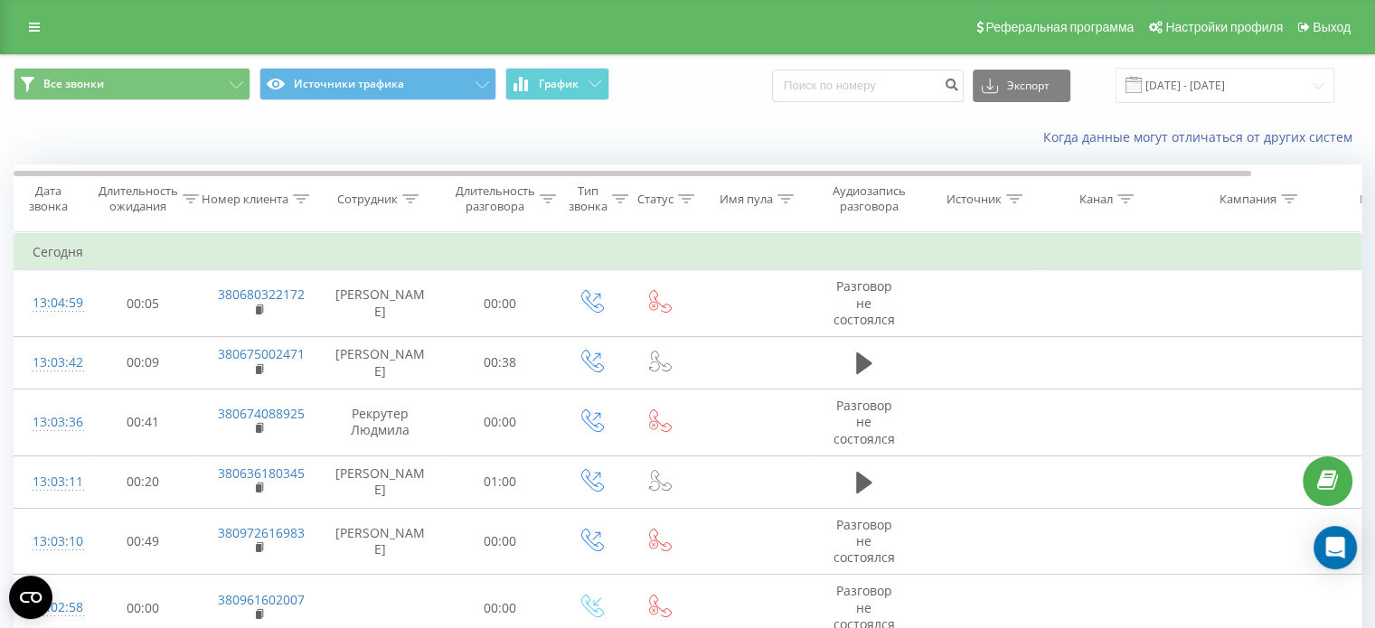
click at [783, 139] on div "Когда данные могут отличаться от других систем" at bounding box center [945, 137] width 858 height 18
click at [36, 33] on icon at bounding box center [34, 27] width 11 height 13
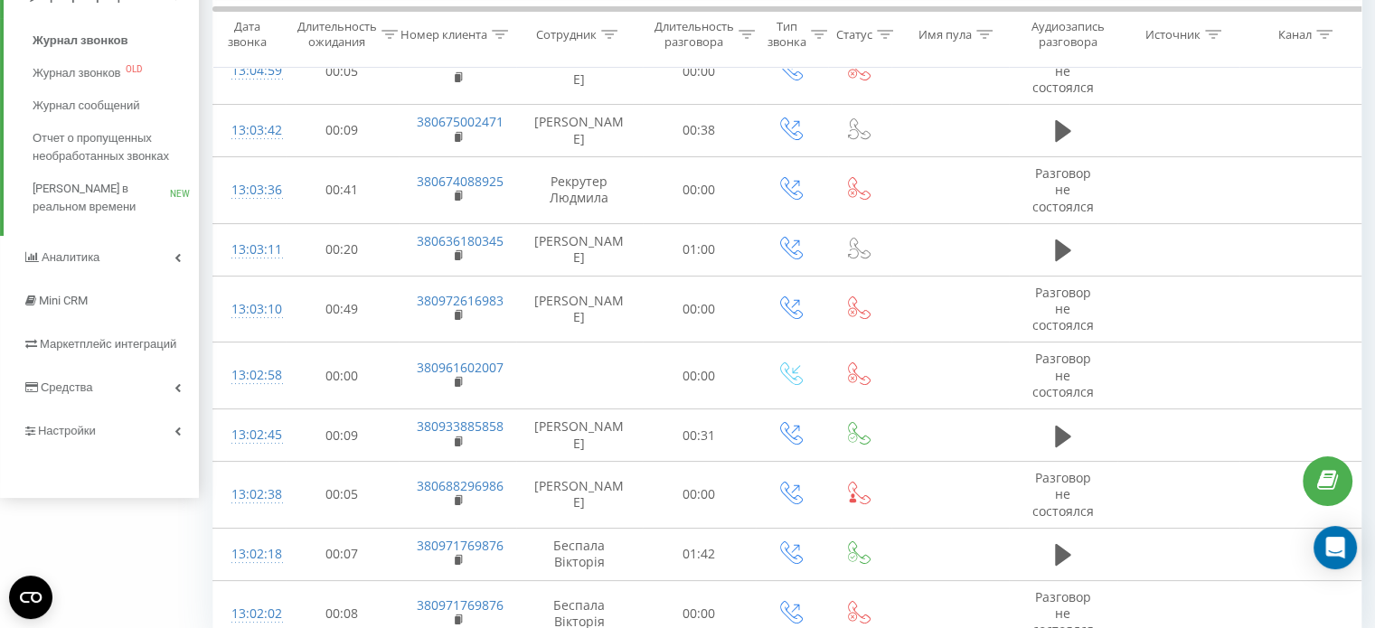
scroll to position [316, 0]
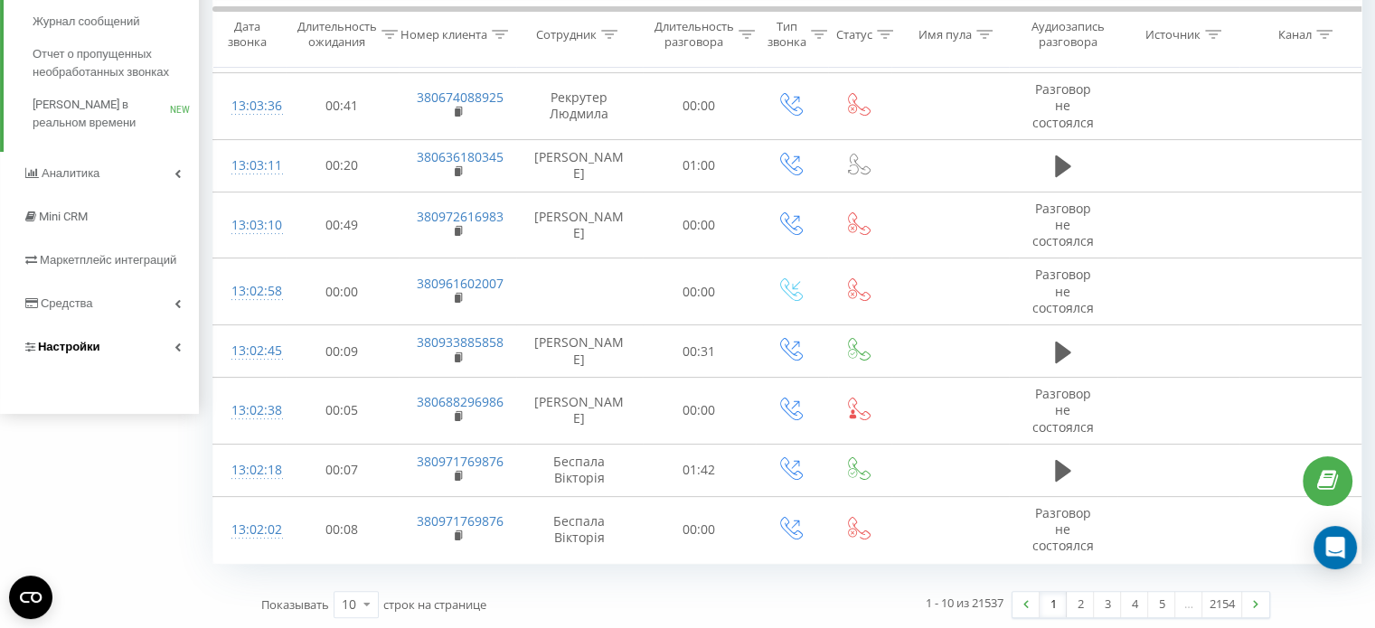
click at [187, 342] on link "Настройки" at bounding box center [99, 346] width 199 height 43
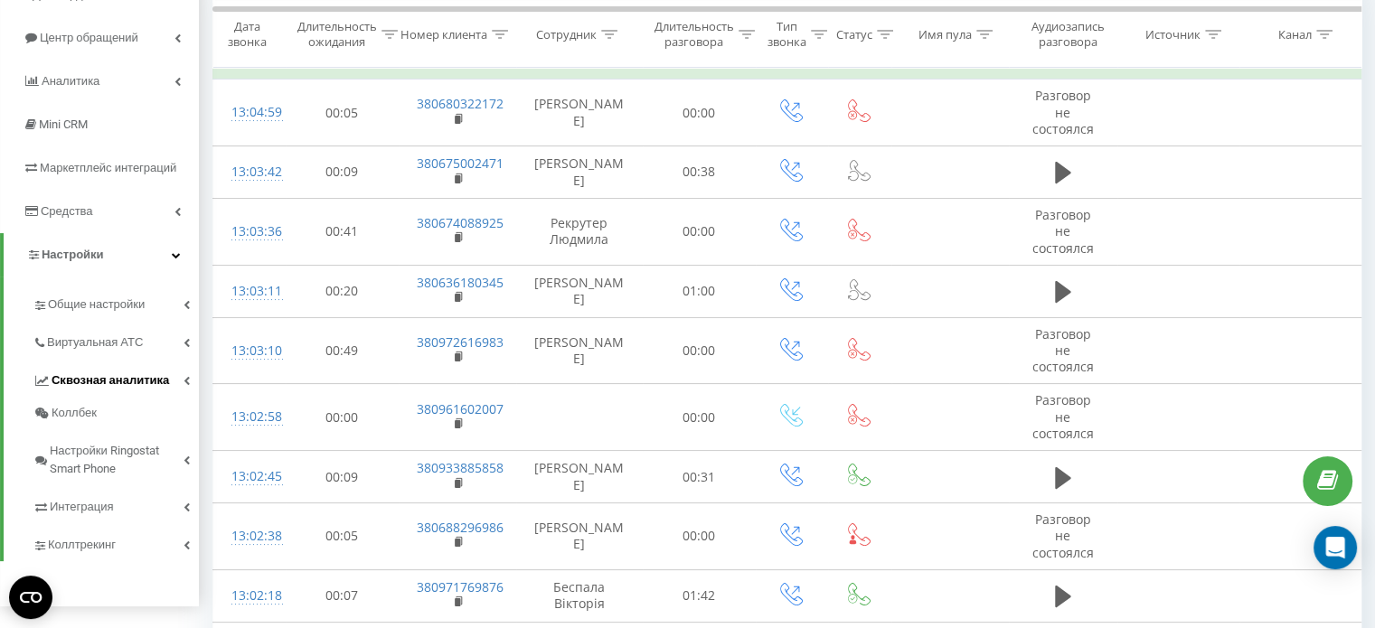
scroll to position [279, 0]
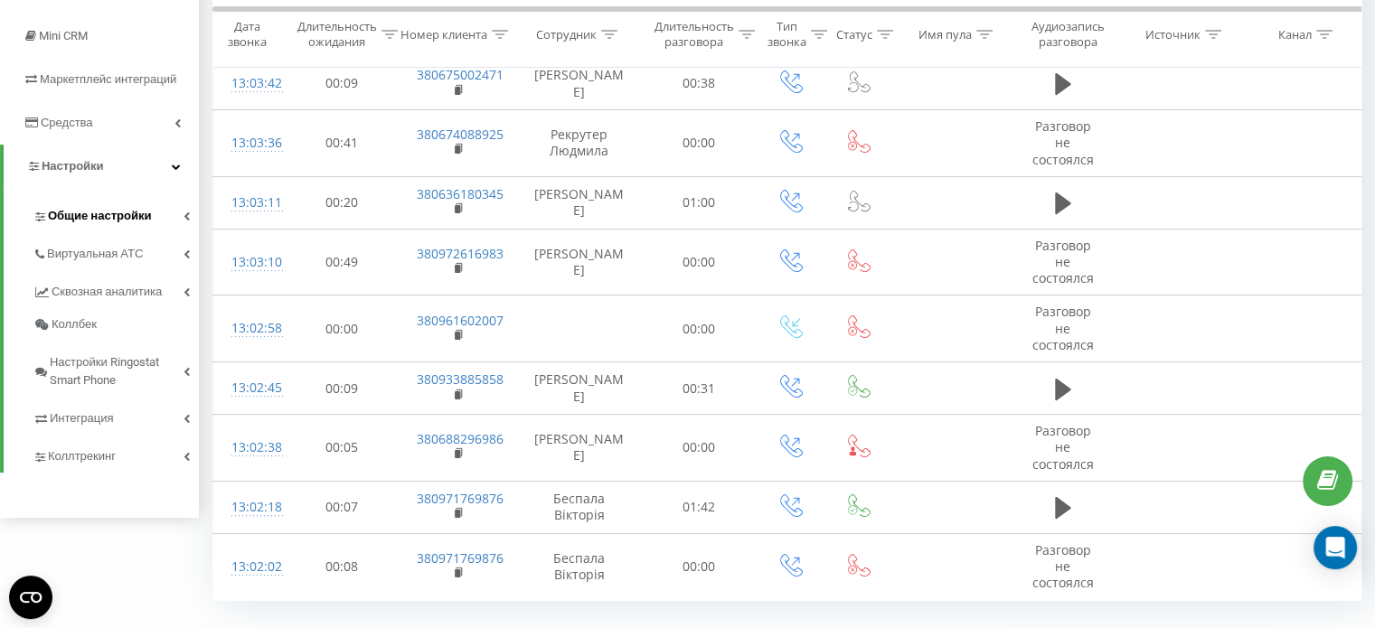
click at [184, 216] on icon at bounding box center [186, 216] width 6 height 9
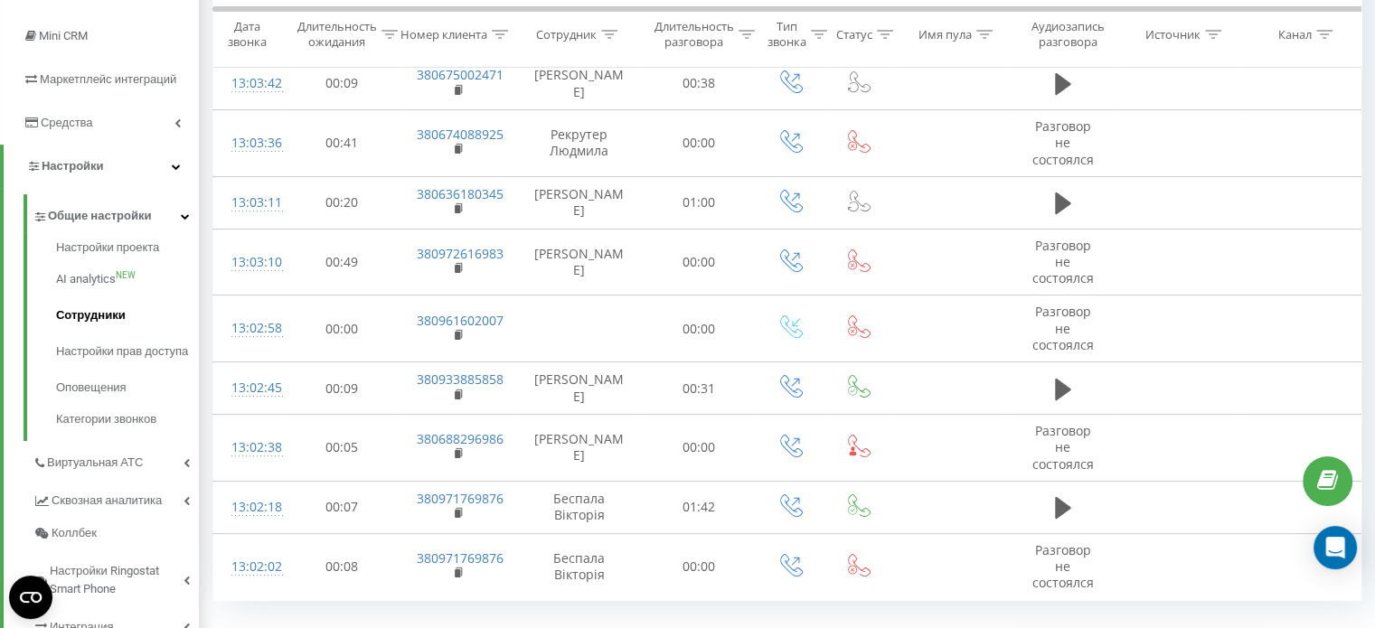
click at [89, 315] on span "Сотрудники" at bounding box center [91, 315] width 70 height 18
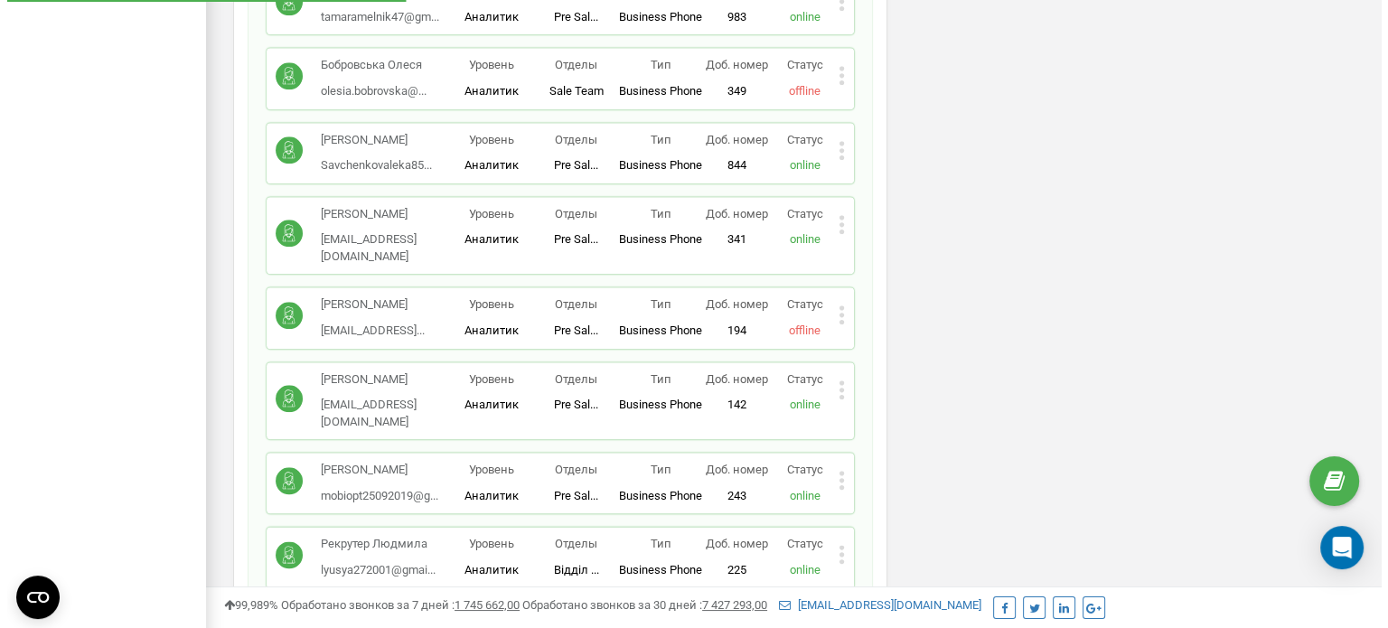
scroll to position [2059, 0]
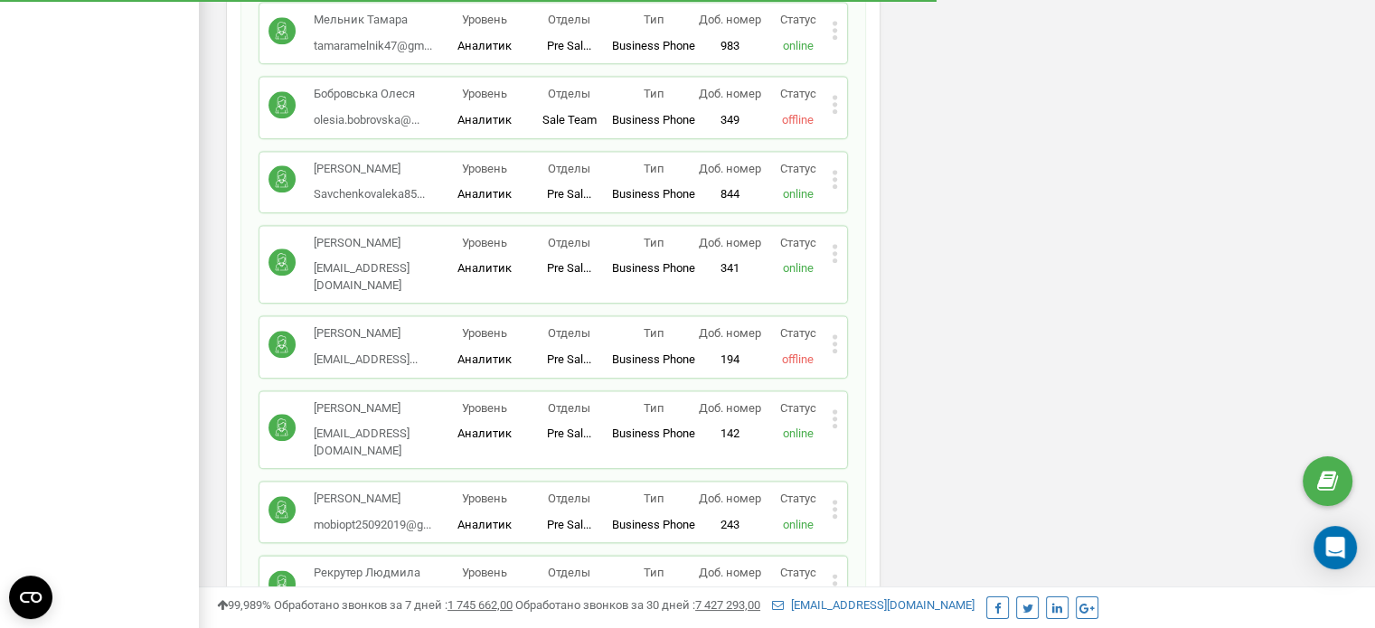
click at [836, 334] on icon at bounding box center [835, 343] width 6 height 19
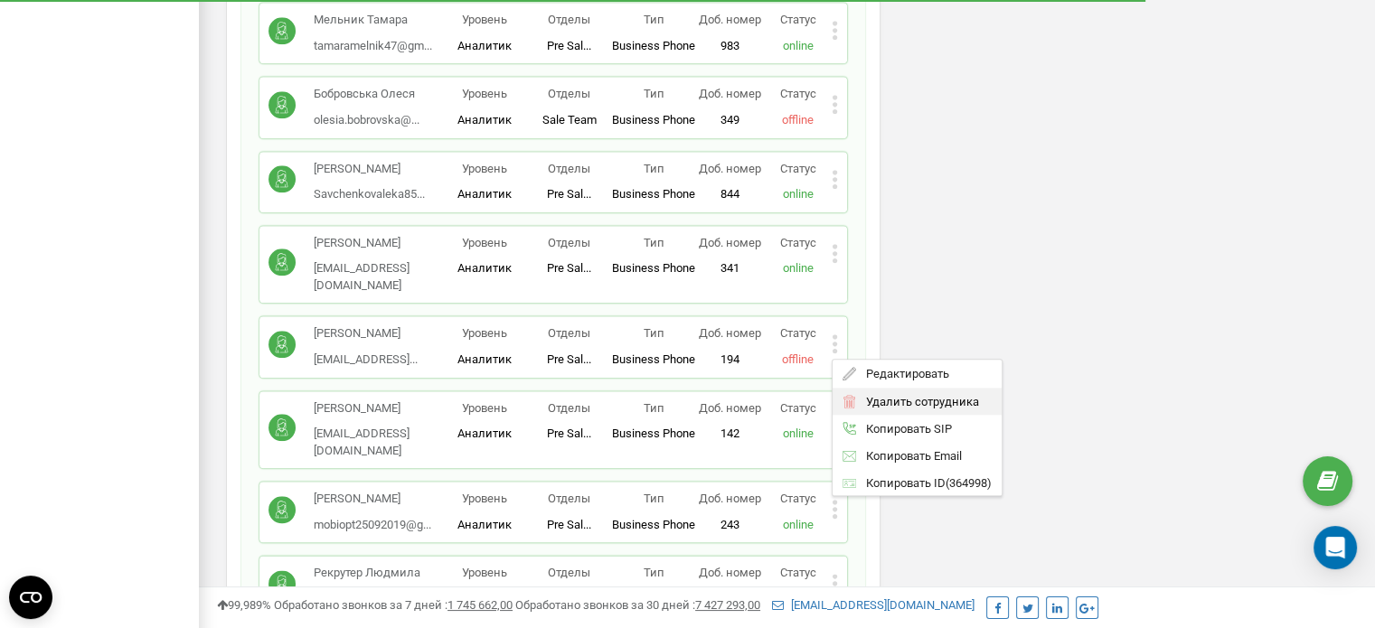
click at [884, 396] on span "Удалить сотрудника" at bounding box center [917, 402] width 122 height 12
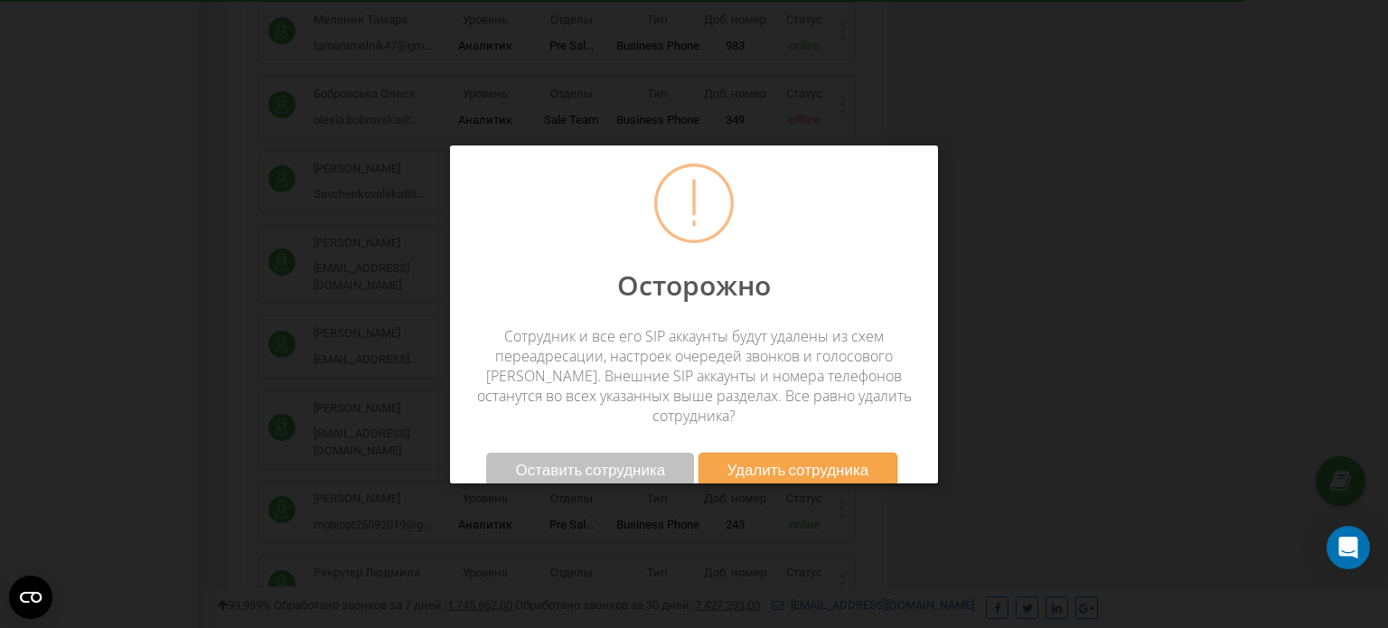
click at [751, 460] on span "Удалить сотрудника" at bounding box center [799, 469] width 142 height 19
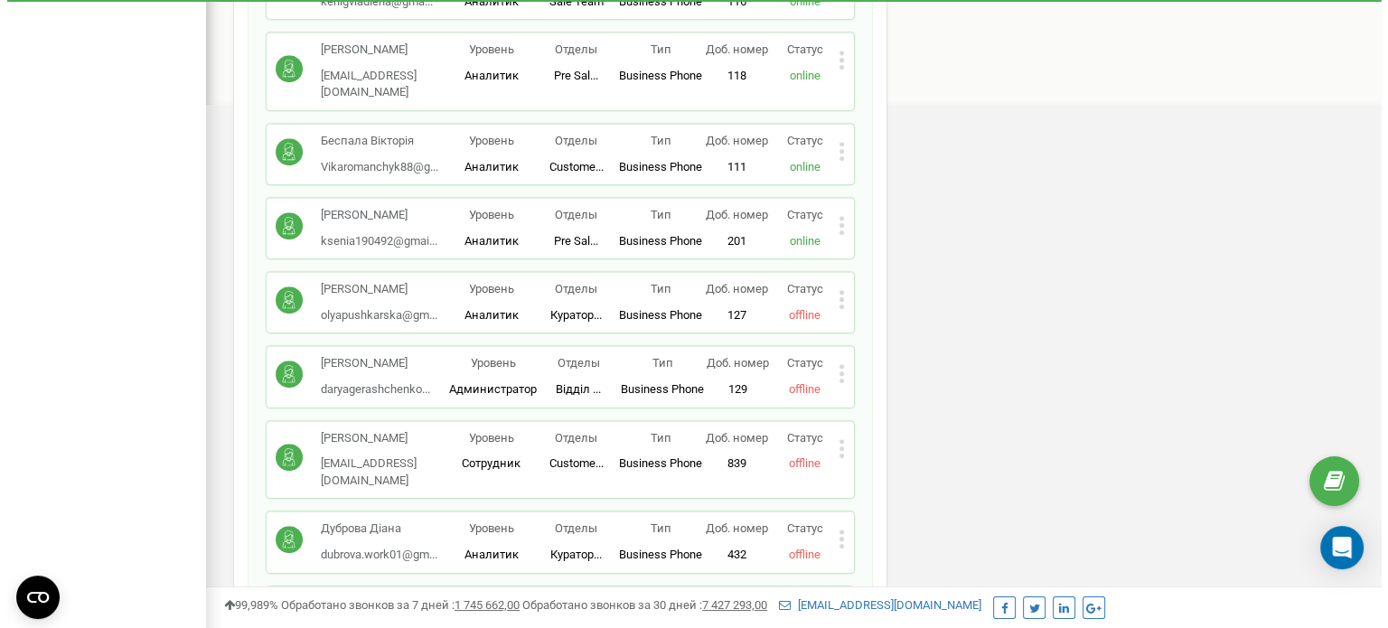
scroll to position [1175, 0]
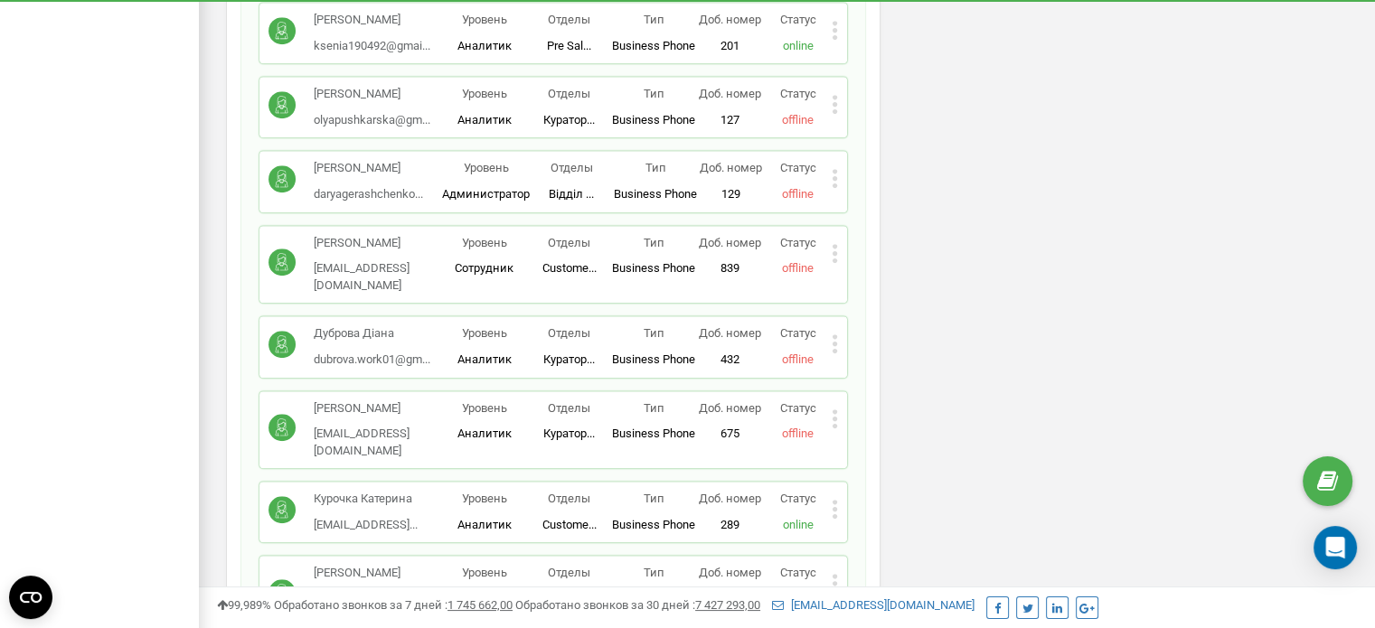
click at [832, 244] on icon at bounding box center [835, 253] width 6 height 19
click at [887, 305] on span "Удалить сотрудника" at bounding box center [917, 311] width 122 height 12
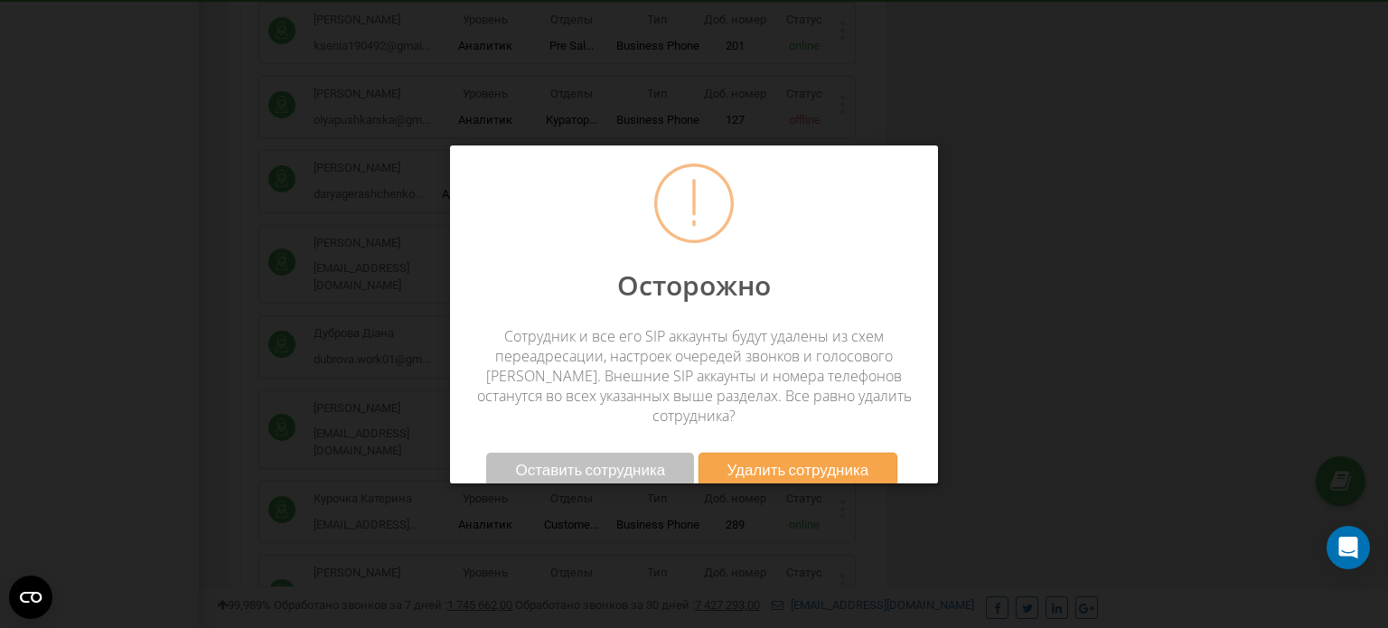
click at [753, 460] on span "Удалить сотрудника" at bounding box center [799, 469] width 142 height 19
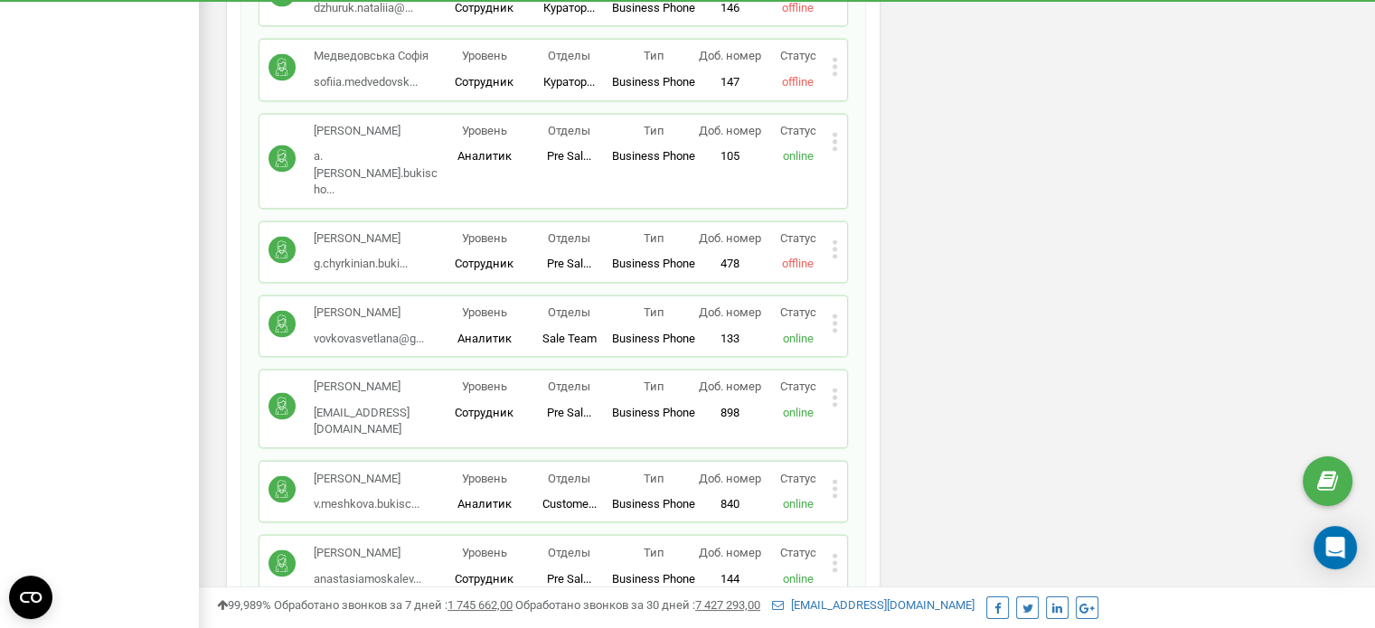
scroll to position [2983, 0]
click at [831, 616] on div "Статус offline" at bounding box center [798, 637] width 68 height 42
click at [836, 625] on icon at bounding box center [835, 634] width 6 height 19
